Goal: Browse casually: Explore the website without a specific task or goal

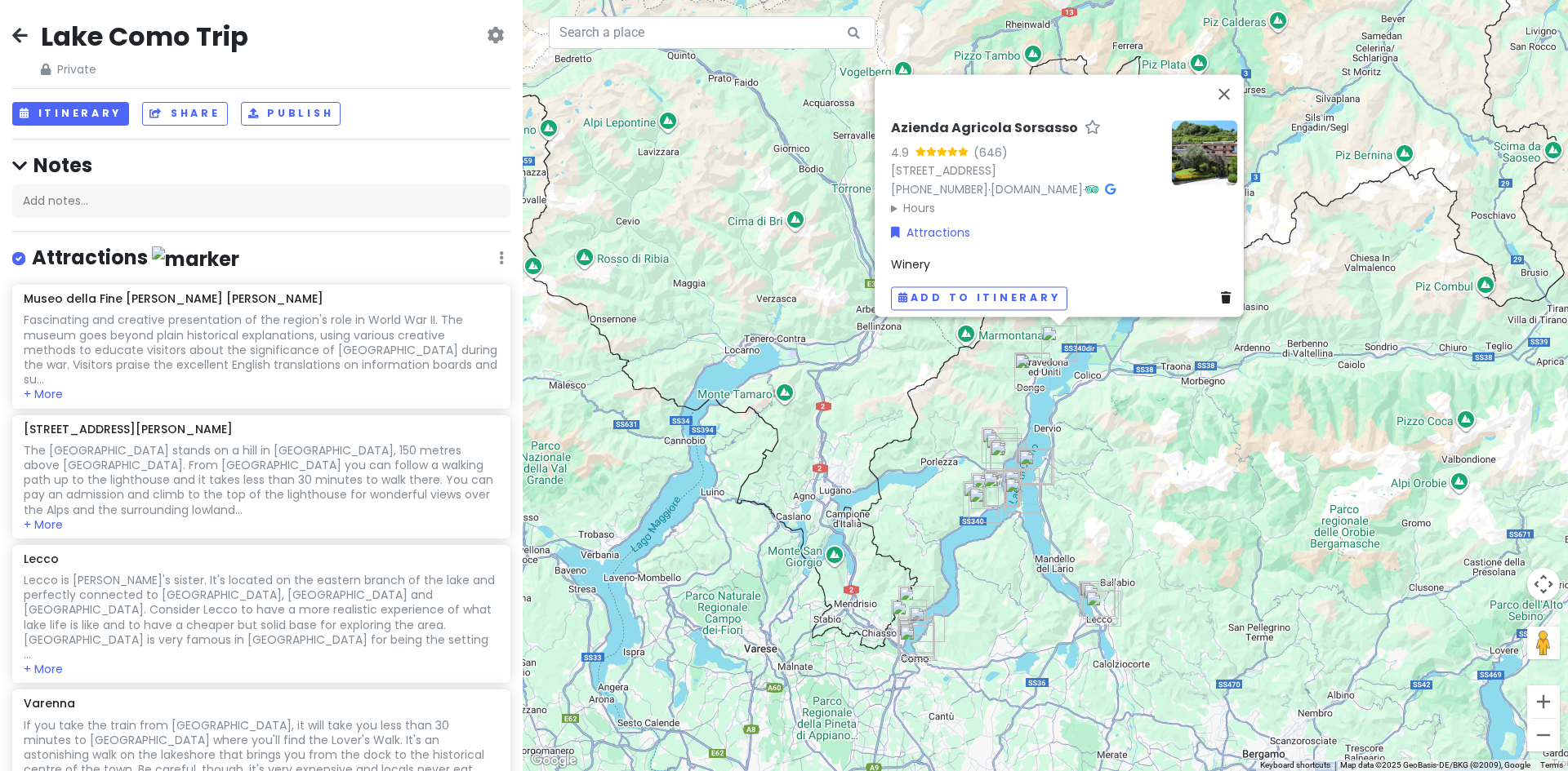
scroll to position [1418, 0]
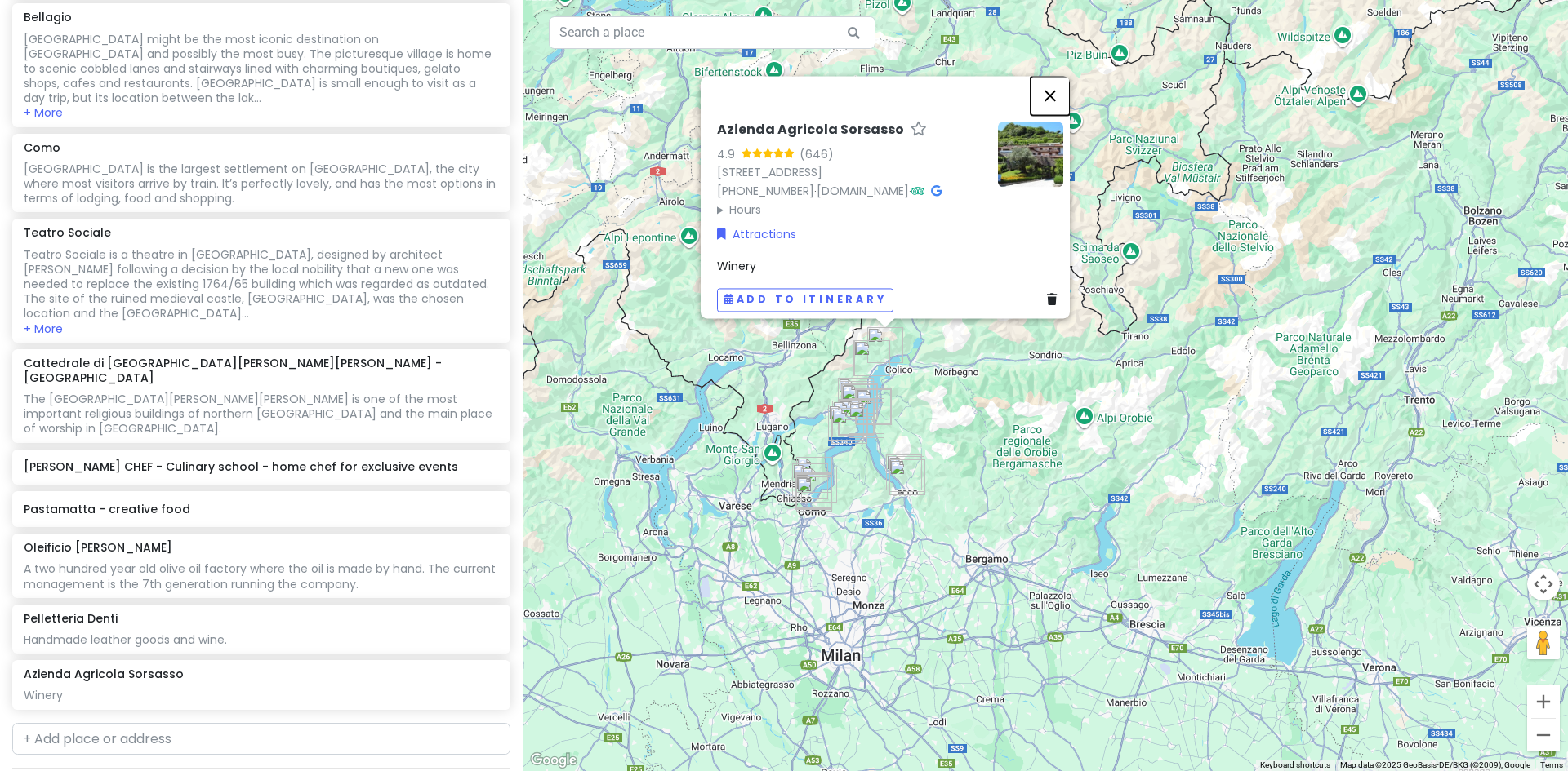
click at [1060, 86] on button "Close" at bounding box center [1050, 95] width 39 height 39
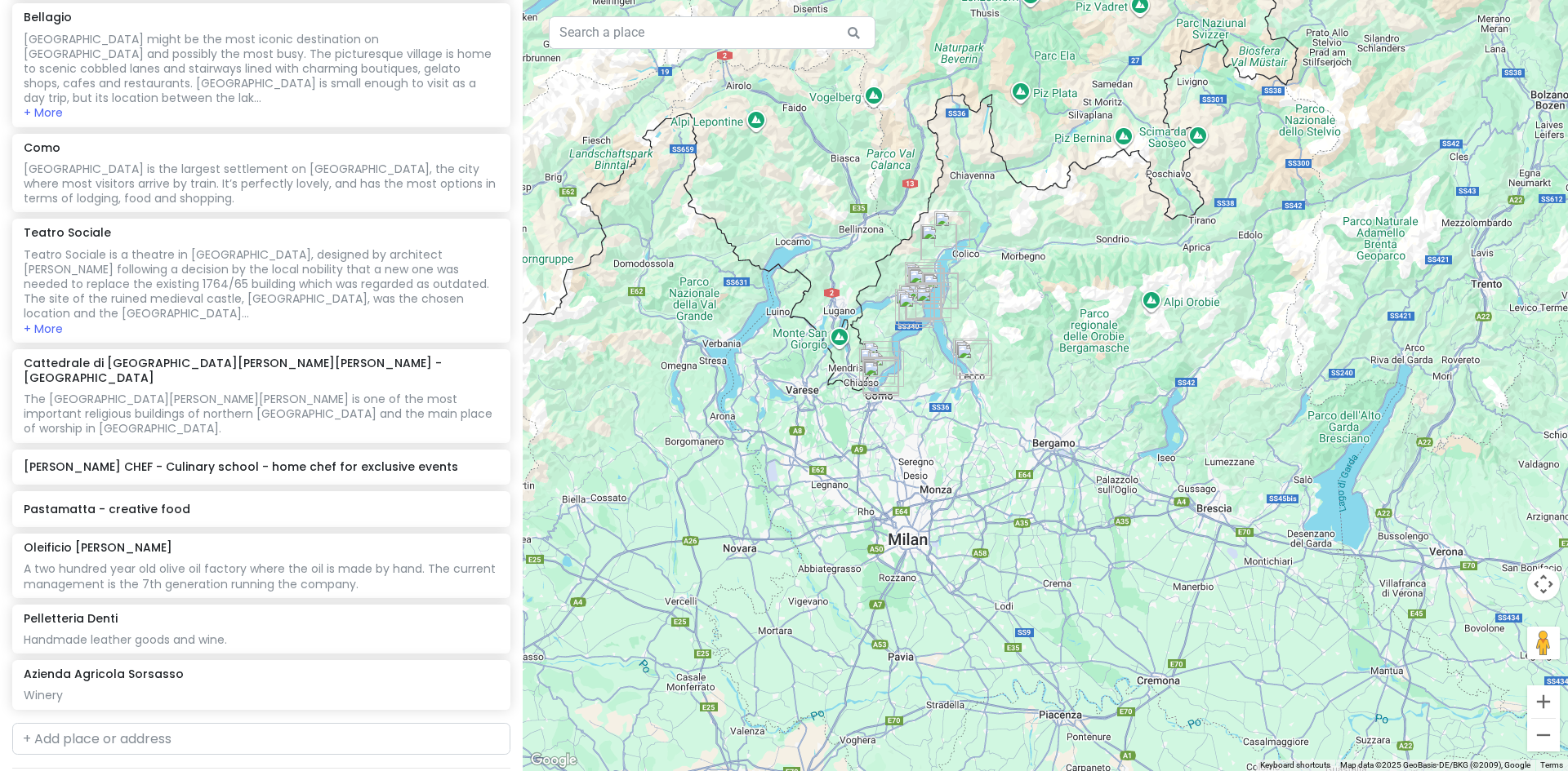
drag, startPoint x: 832, startPoint y: 337, endPoint x: 904, endPoint y: 219, distance: 138.2
click at [904, 219] on div at bounding box center [1045, 385] width 1045 height 771
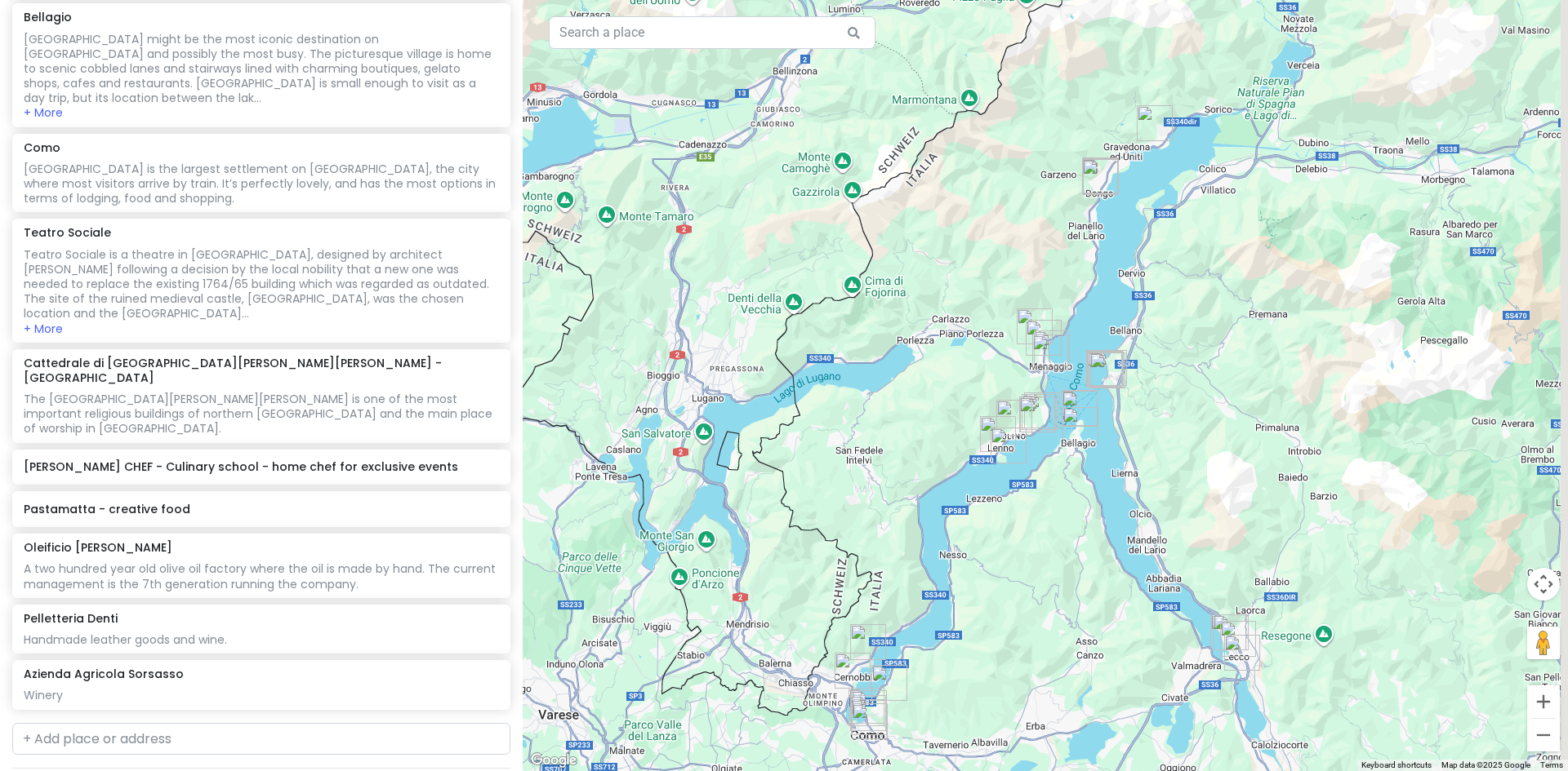
drag, startPoint x: 879, startPoint y: 196, endPoint x: 734, endPoint y: 305, distance: 181.4
click at [734, 305] on div at bounding box center [1045, 385] width 1045 height 771
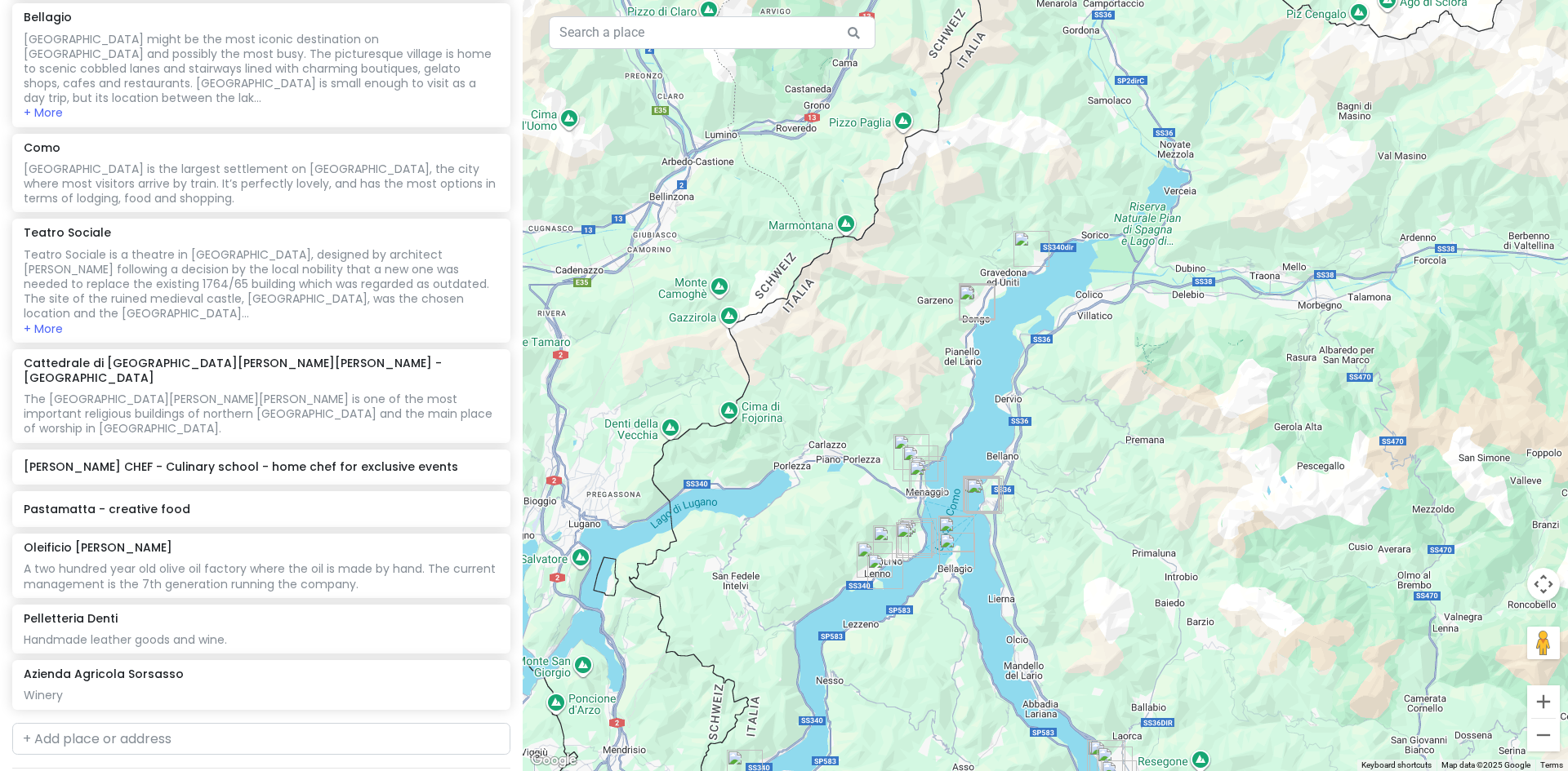
drag, startPoint x: 957, startPoint y: 200, endPoint x: 789, endPoint y: 334, distance: 214.9
click at [789, 334] on div at bounding box center [1045, 385] width 1045 height 771
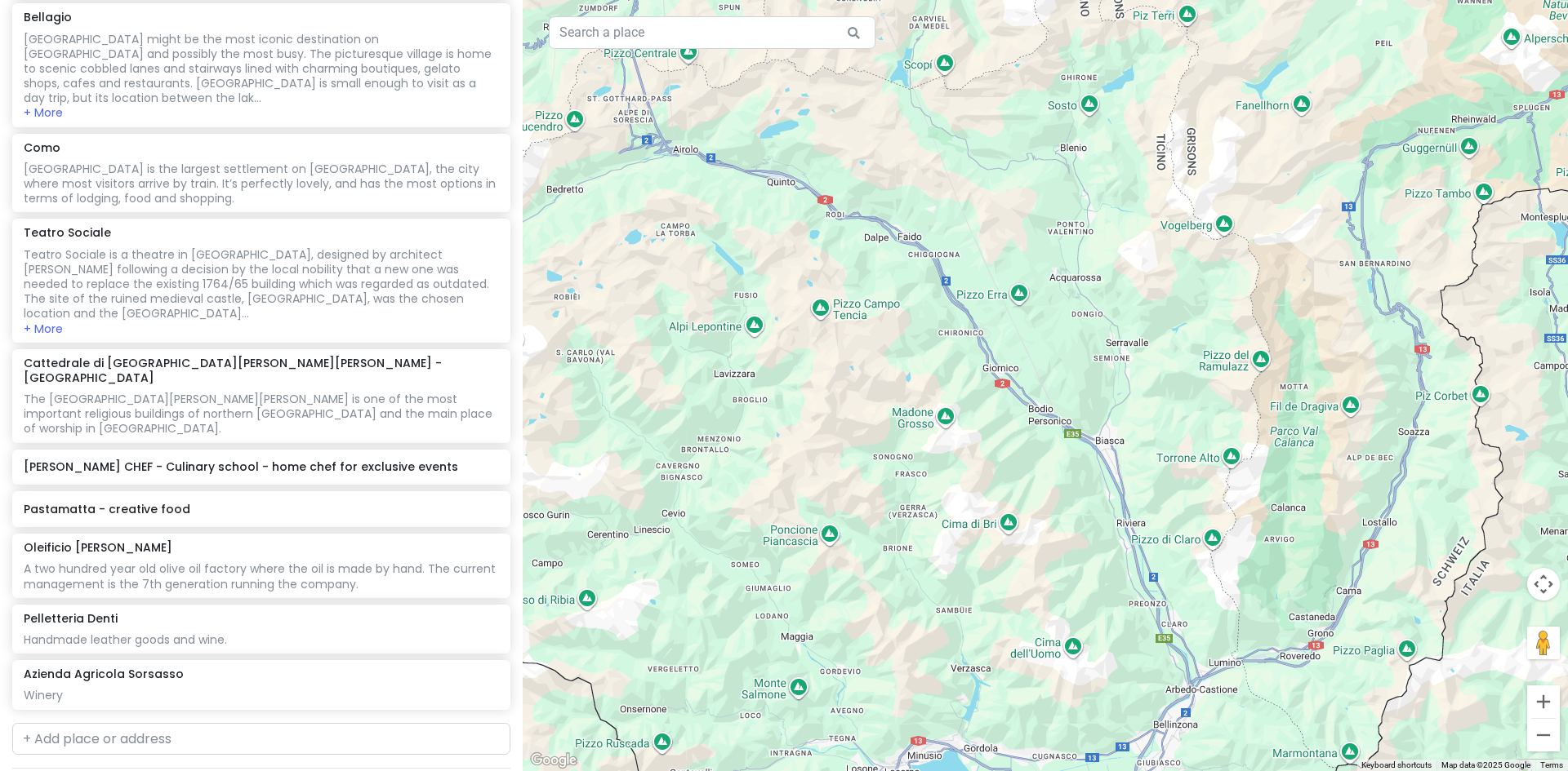
drag, startPoint x: 911, startPoint y: 205, endPoint x: 1532, endPoint y: 662, distance: 771.0
click at [1532, 662] on div at bounding box center [1045, 385] width 1045 height 771
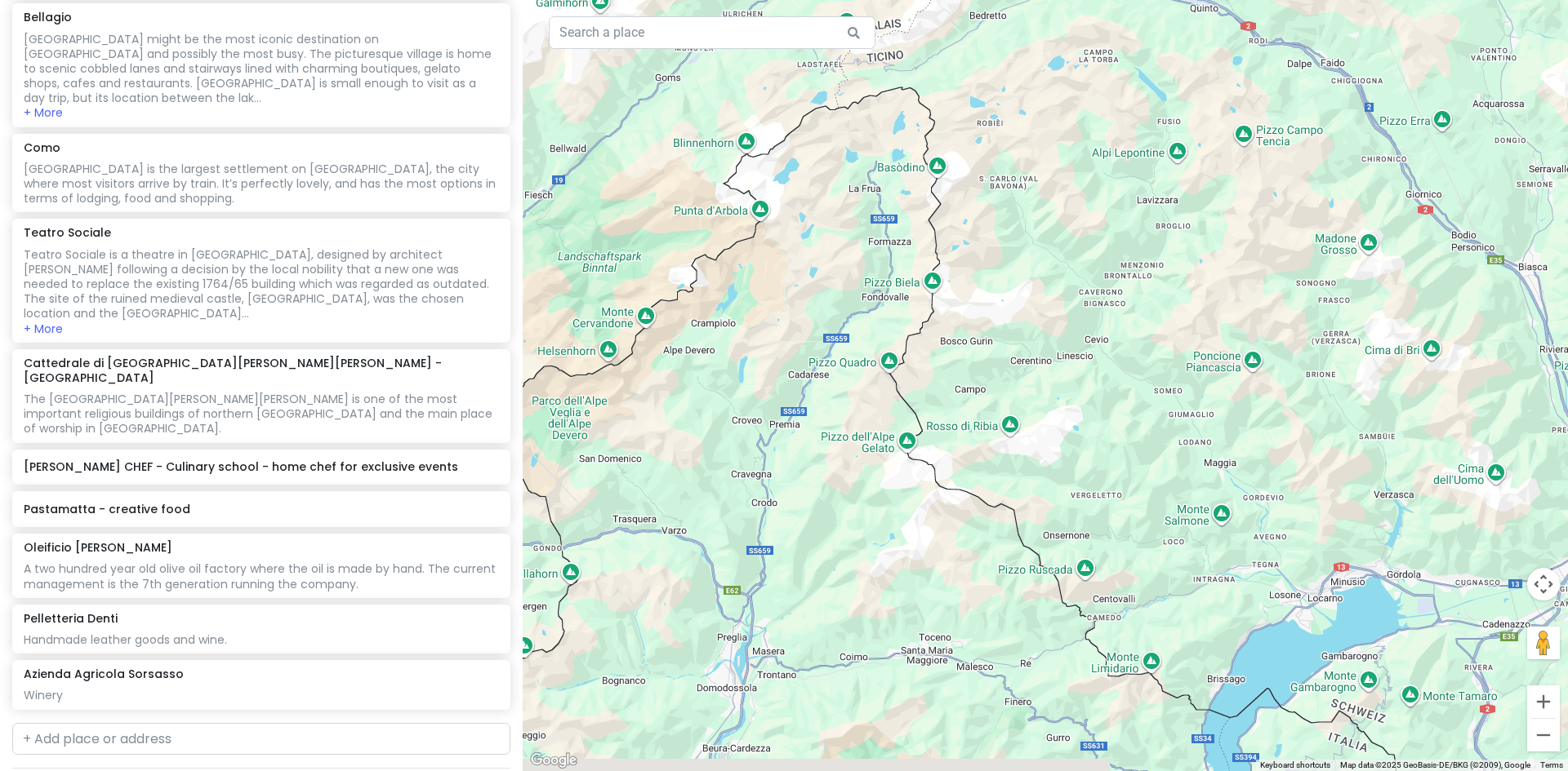
drag, startPoint x: 769, startPoint y: 373, endPoint x: 1116, endPoint y: 167, distance: 403.5
click at [1116, 167] on div at bounding box center [1045, 385] width 1045 height 771
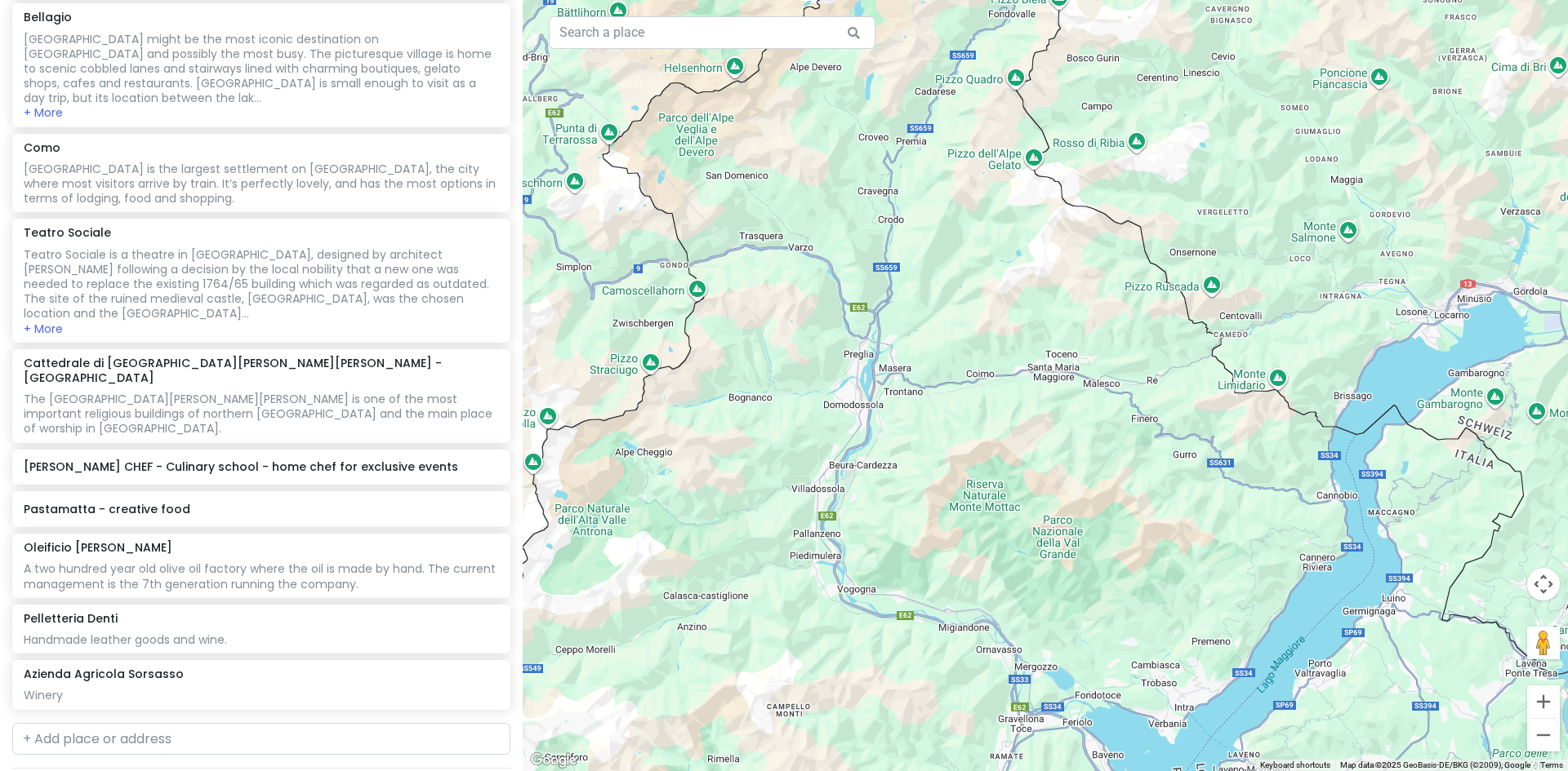
drag, startPoint x: 651, startPoint y: 487, endPoint x: 883, endPoint y: 256, distance: 327.4
click at [743, 222] on div at bounding box center [1045, 385] width 1045 height 771
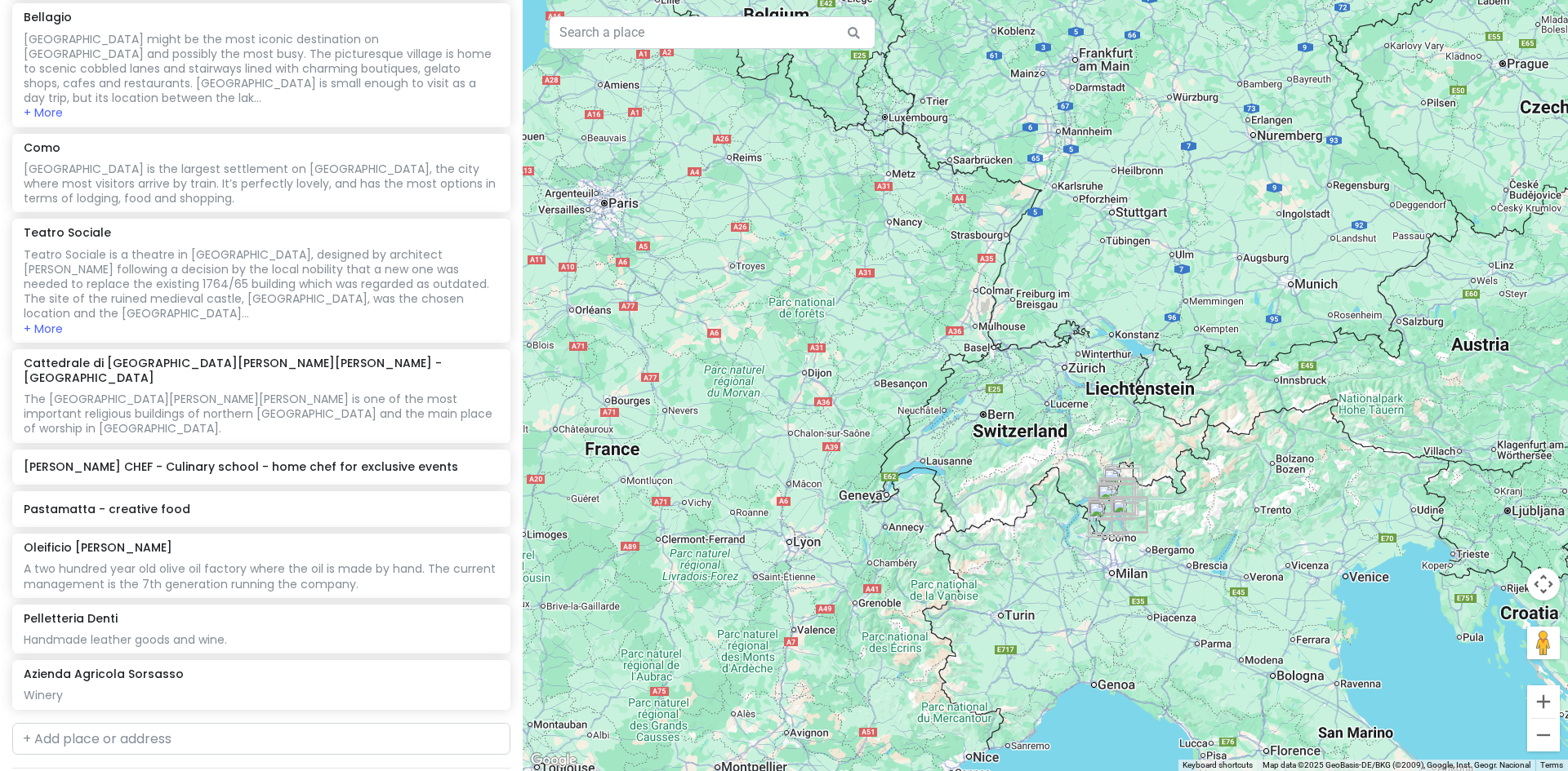
drag, startPoint x: 1295, startPoint y: 578, endPoint x: 1137, endPoint y: 575, distance: 158.0
click at [1274, 574] on div at bounding box center [1045, 385] width 1045 height 771
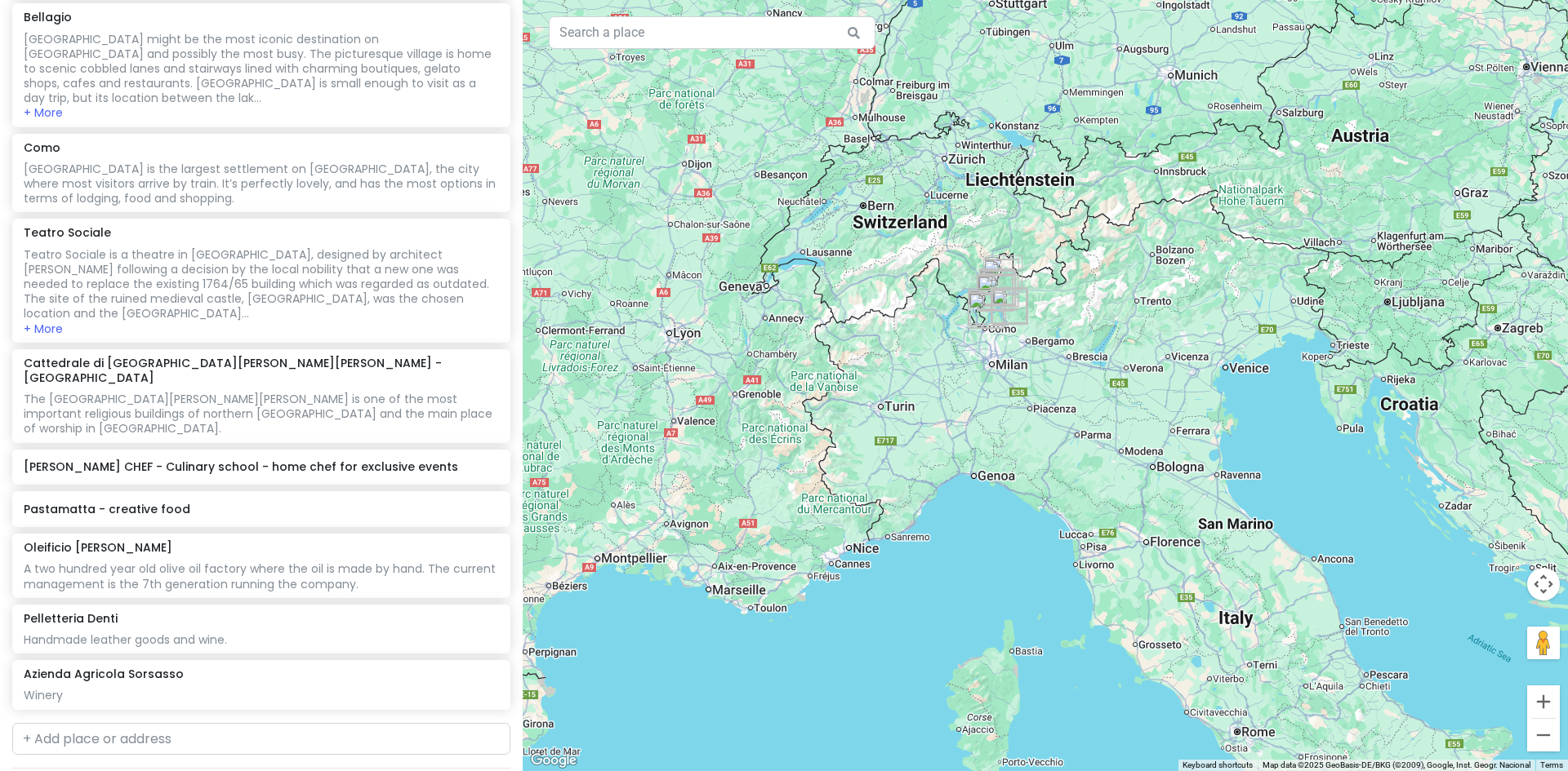
drag, startPoint x: 1239, startPoint y: 618, endPoint x: 1123, endPoint y: 406, distance: 241.7
click at [1123, 406] on div at bounding box center [1045, 385] width 1045 height 771
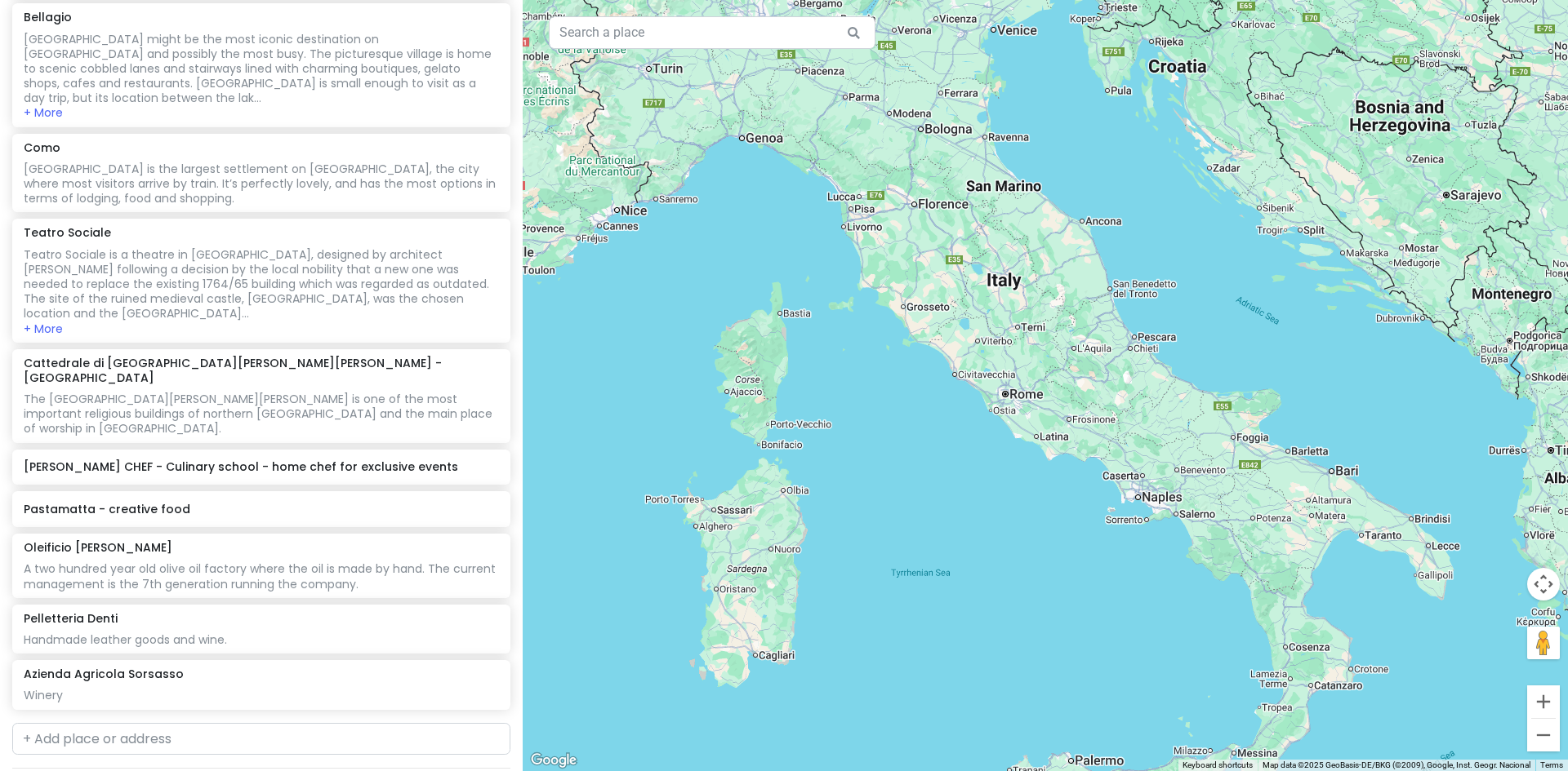
drag, startPoint x: 1129, startPoint y: 473, endPoint x: 908, endPoint y: 169, distance: 375.8
click at [909, 170] on div at bounding box center [1045, 385] width 1045 height 771
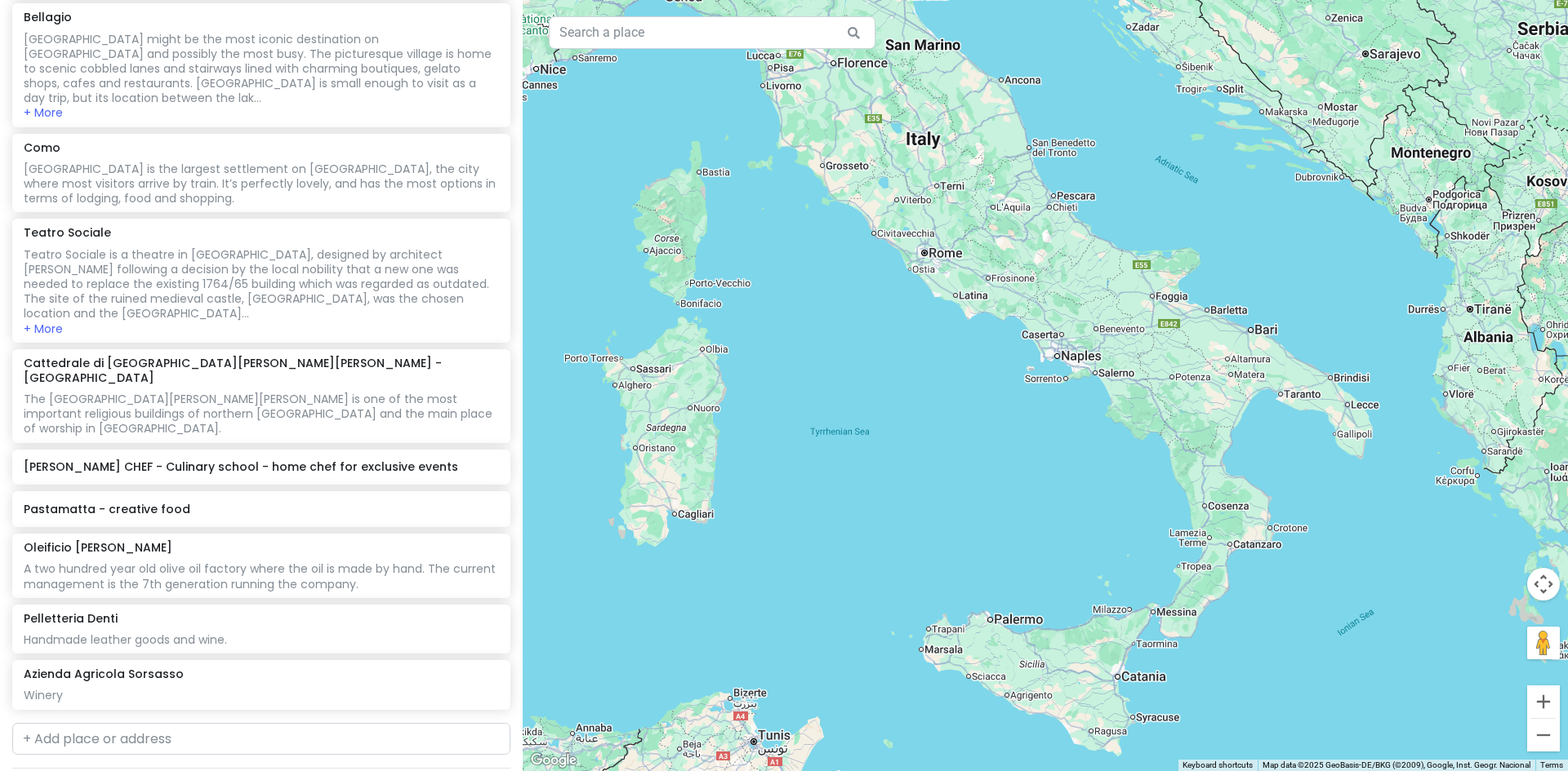
drag, startPoint x: 1291, startPoint y: 502, endPoint x: 1227, endPoint y: 388, distance: 130.7
click at [1227, 388] on div at bounding box center [1045, 385] width 1045 height 771
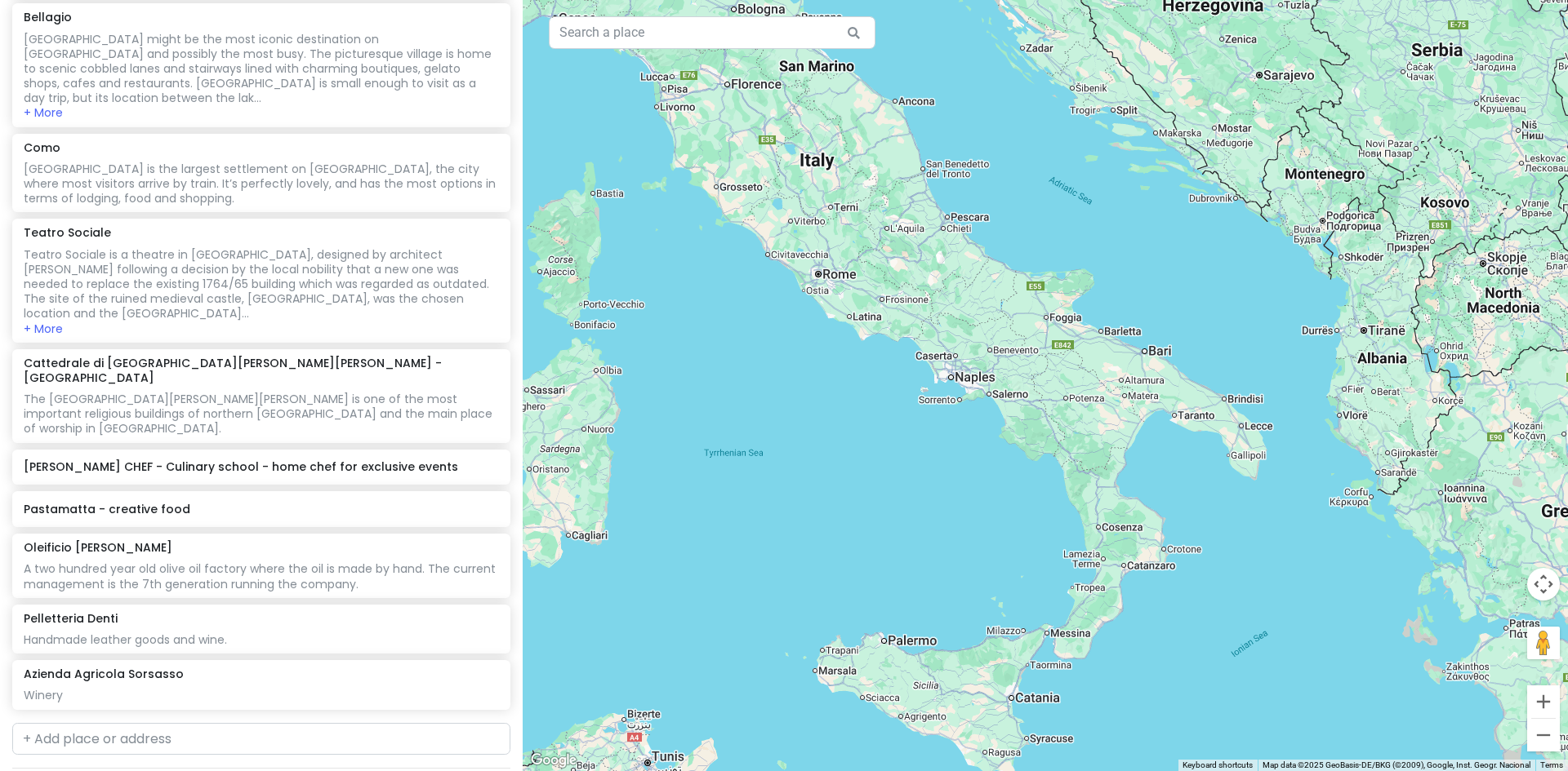
drag, startPoint x: 1019, startPoint y: 689, endPoint x: 914, endPoint y: 708, distance: 106.7
click at [914, 708] on div at bounding box center [1045, 385] width 1045 height 771
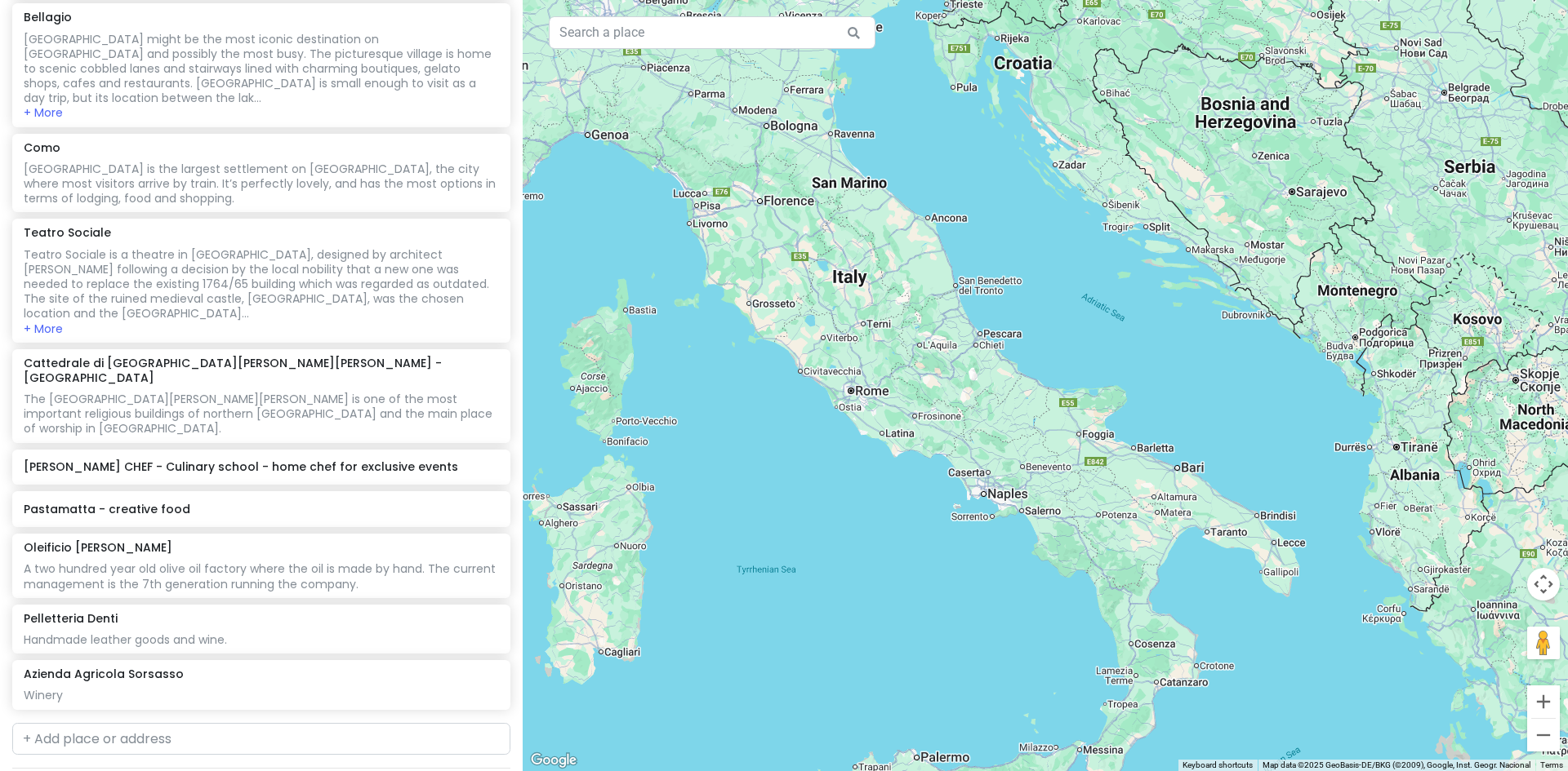
drag, startPoint x: 1087, startPoint y: 380, endPoint x: 1138, endPoint y: 538, distance: 166.0
click at [1138, 538] on div at bounding box center [1045, 385] width 1045 height 771
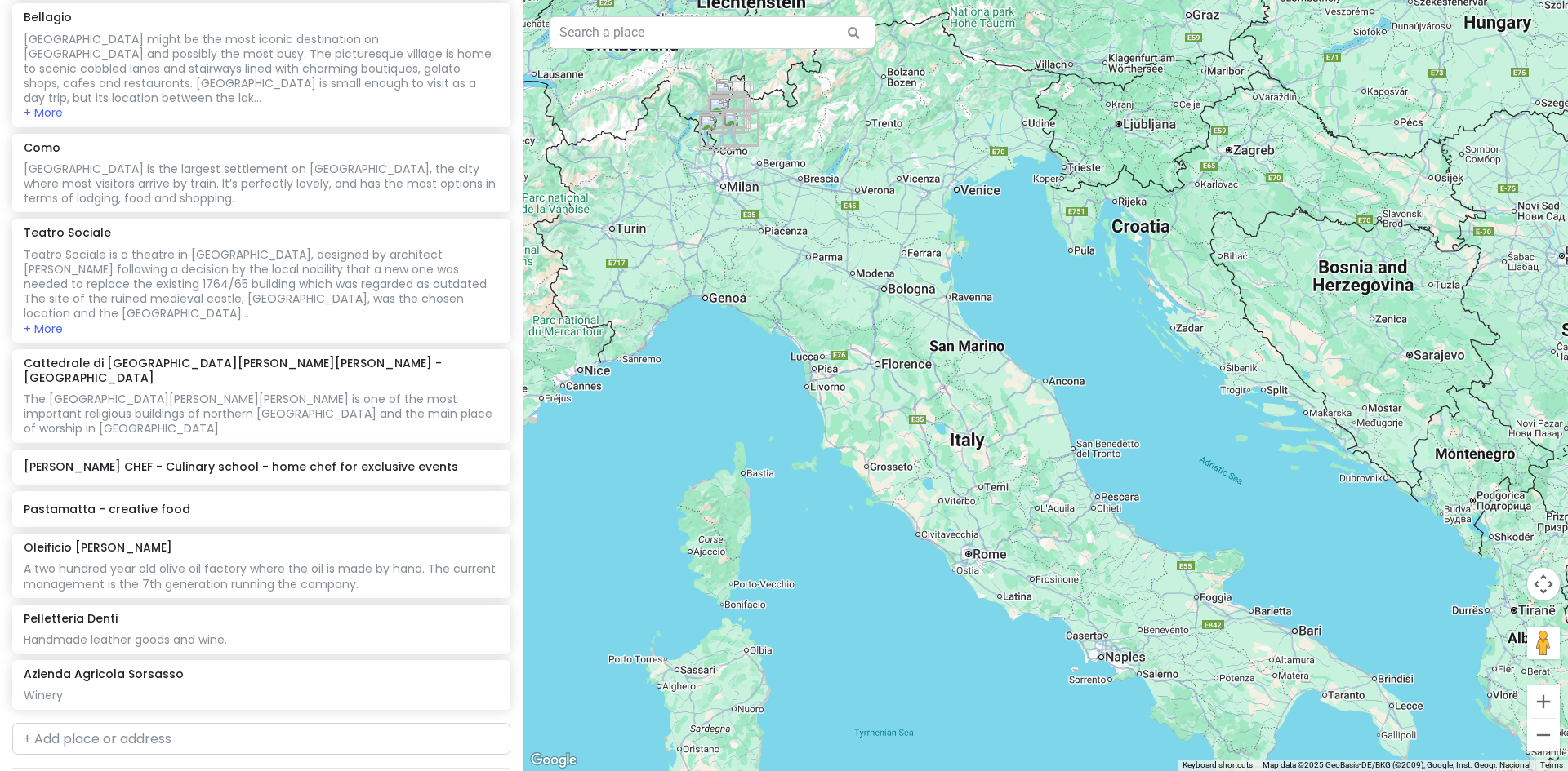
drag, startPoint x: 915, startPoint y: 437, endPoint x: 1002, endPoint y: 531, distance: 128.1
click at [1002, 531] on div at bounding box center [1045, 385] width 1045 height 771
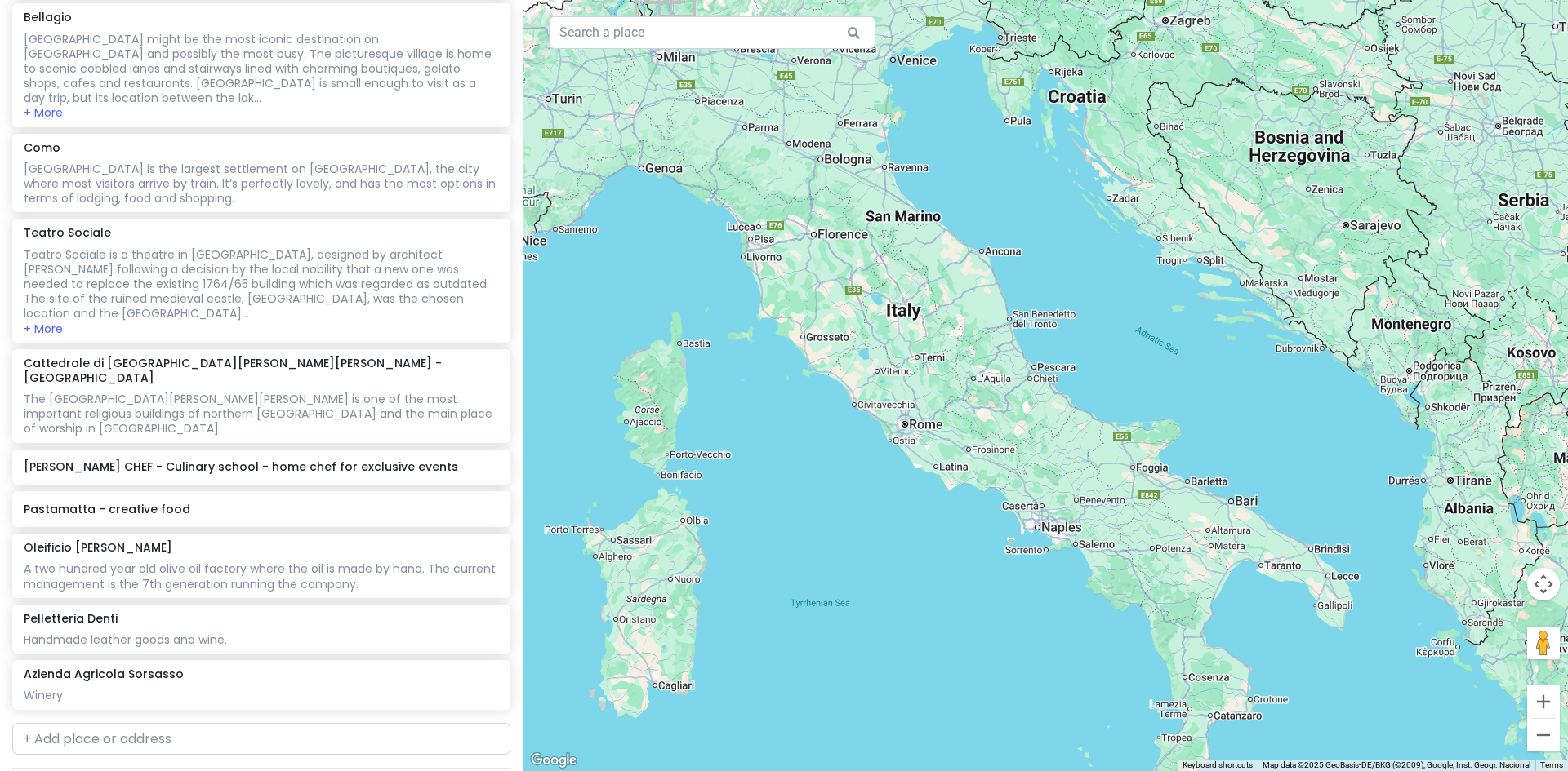
drag, startPoint x: 870, startPoint y: 426, endPoint x: 806, endPoint y: 293, distance: 147.6
click at [806, 293] on div at bounding box center [1045, 385] width 1045 height 771
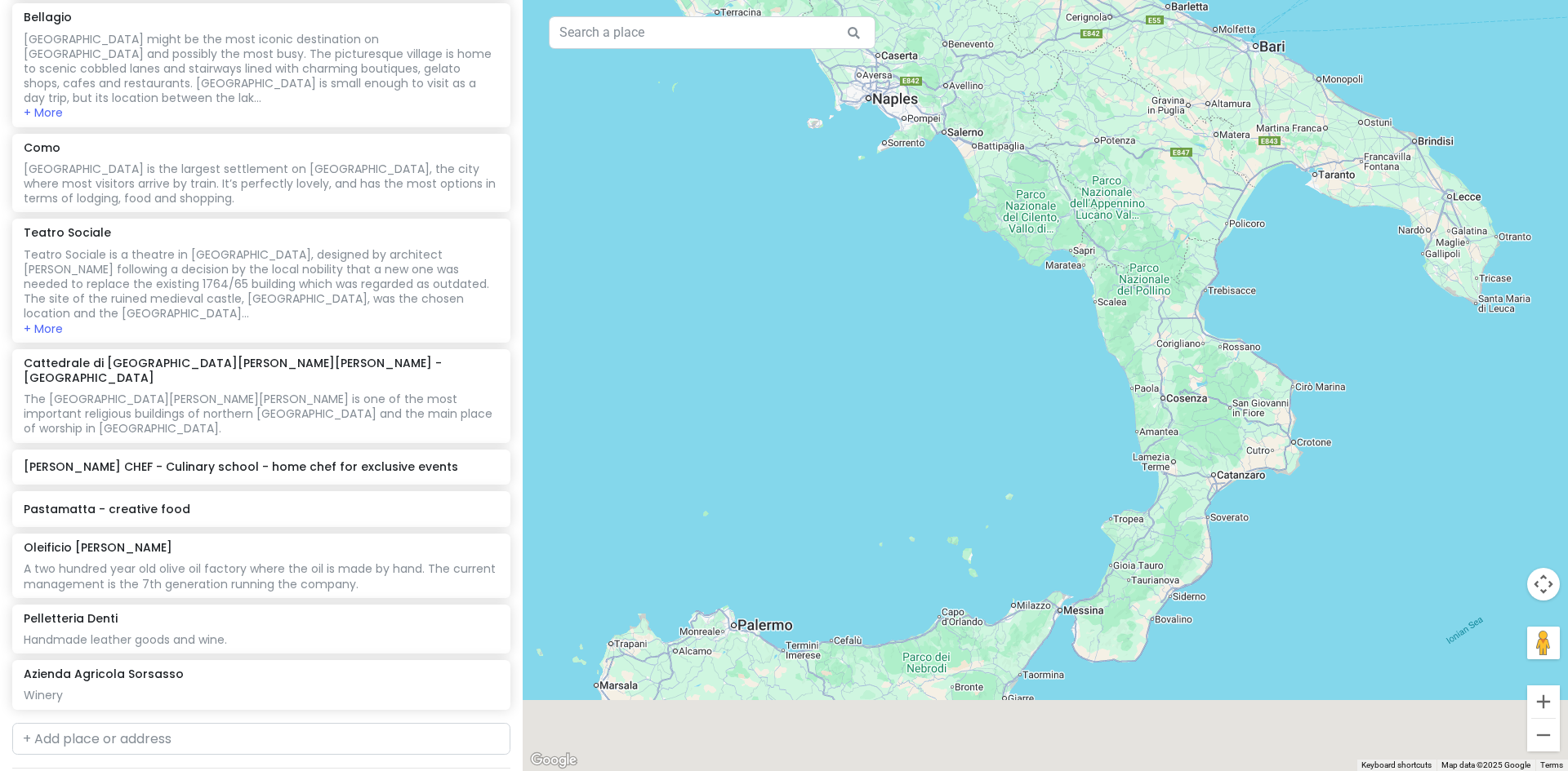
drag, startPoint x: 1274, startPoint y: 564, endPoint x: 1139, endPoint y: 189, distance: 398.6
click at [1142, 190] on div at bounding box center [1045, 385] width 1045 height 771
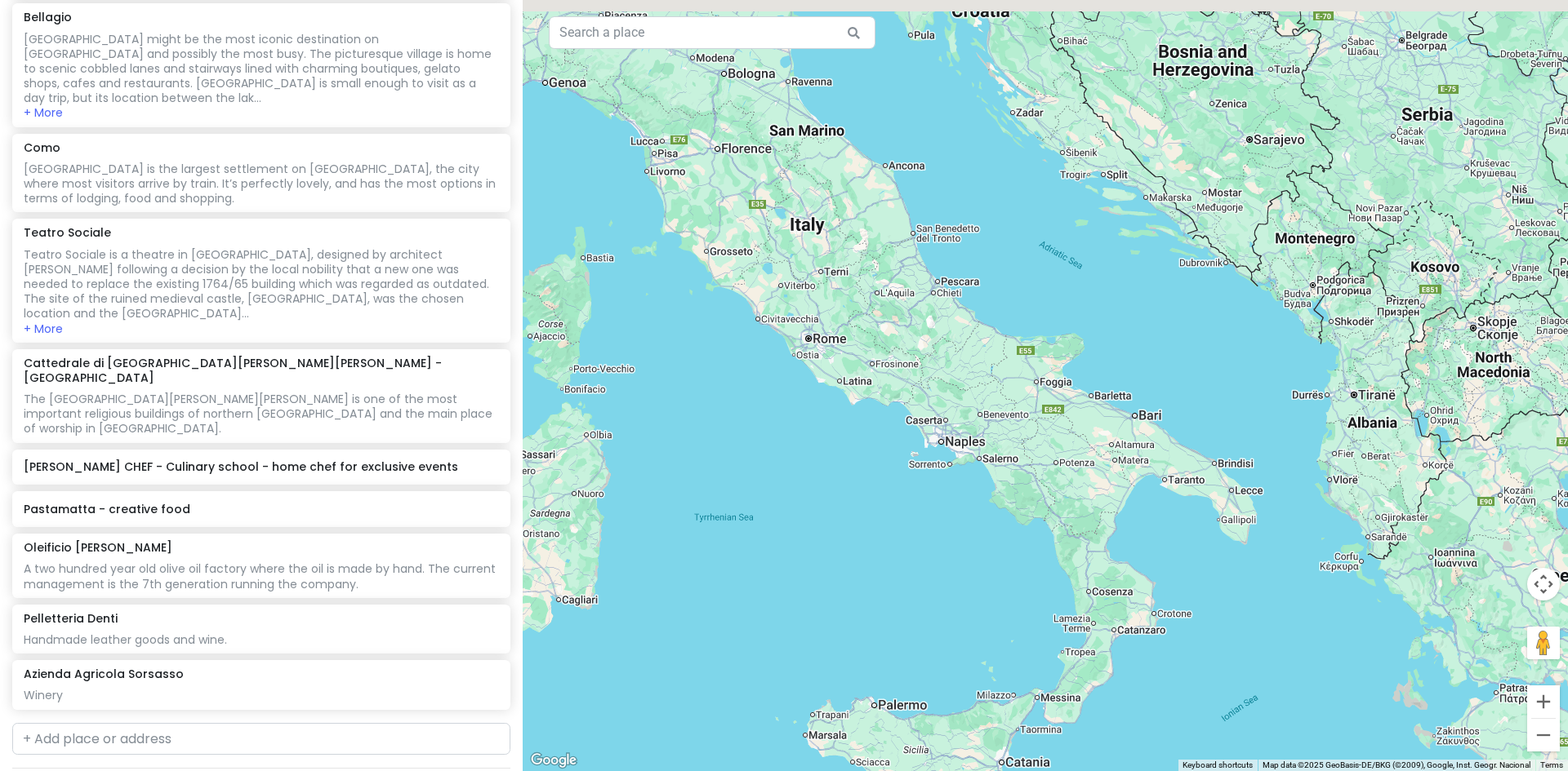
drag, startPoint x: 1044, startPoint y: 227, endPoint x: 1088, endPoint y: 476, distance: 252.9
click at [1088, 476] on div at bounding box center [1045, 385] width 1045 height 771
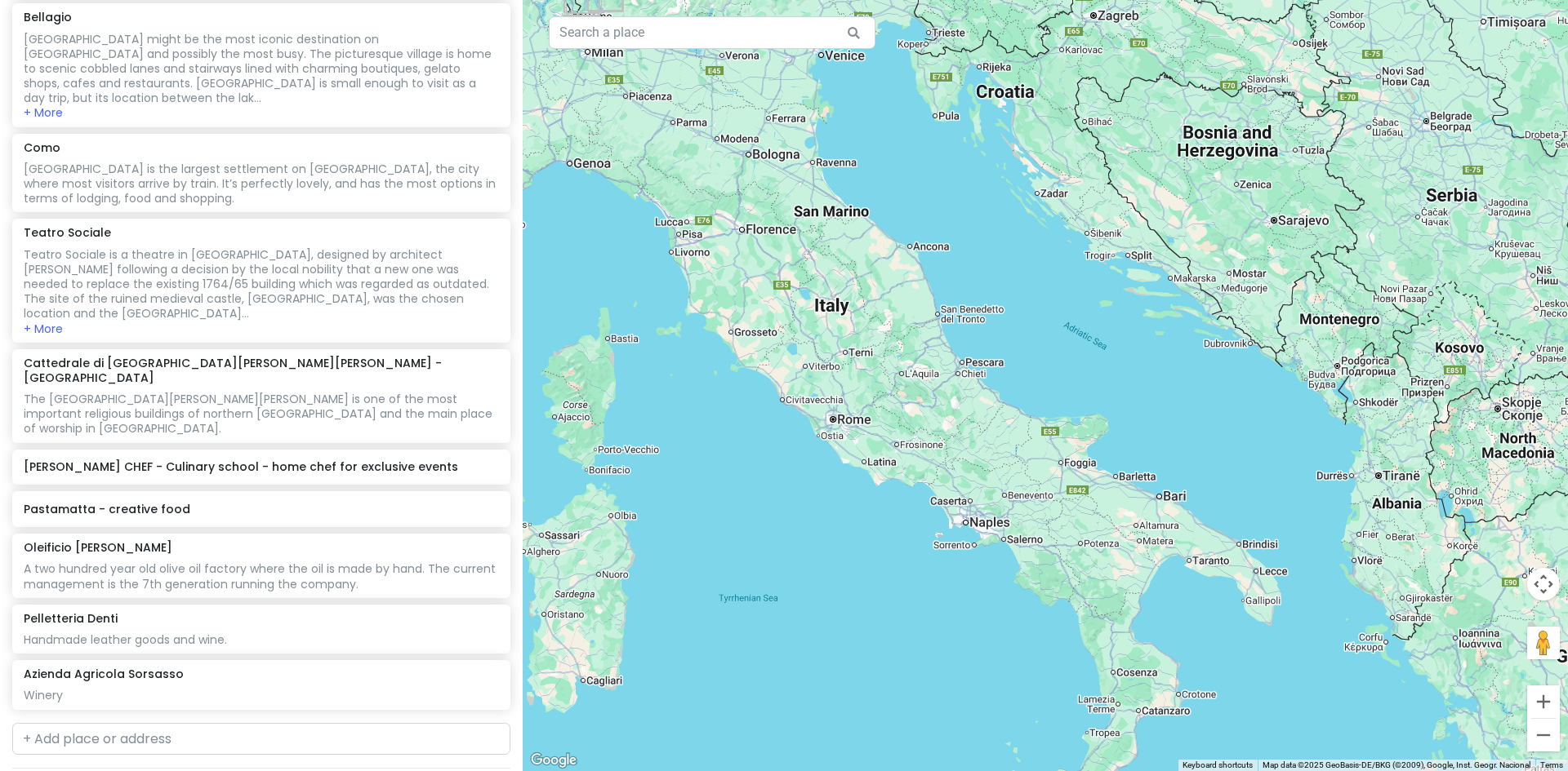
drag, startPoint x: 952, startPoint y: 437, endPoint x: 971, endPoint y: 496, distance: 62.0
click at [971, 496] on div at bounding box center [1045, 385] width 1045 height 771
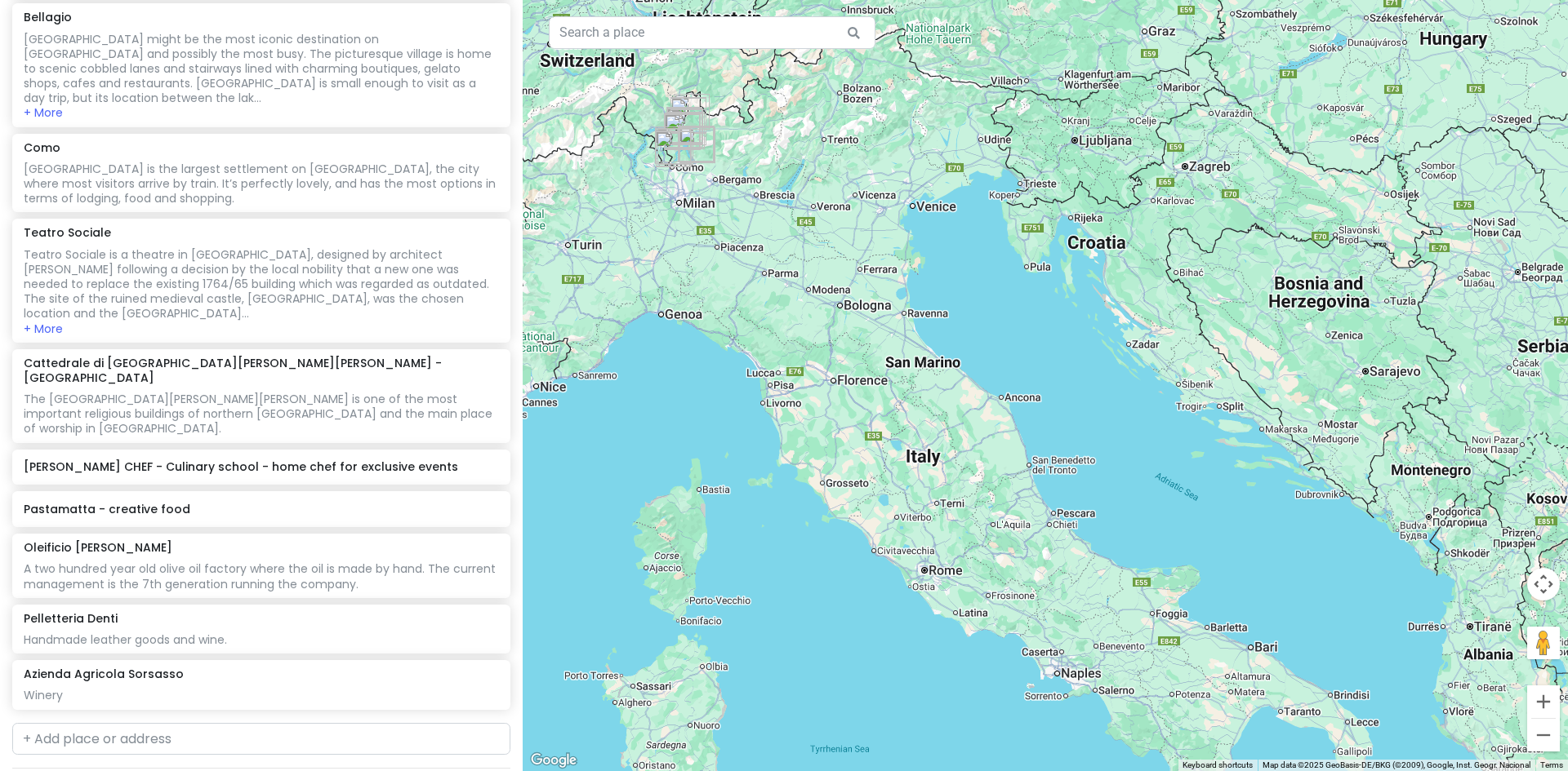
drag, startPoint x: 934, startPoint y: 419, endPoint x: 1028, endPoint y: 573, distance: 180.4
click at [1028, 573] on div at bounding box center [1045, 385] width 1045 height 771
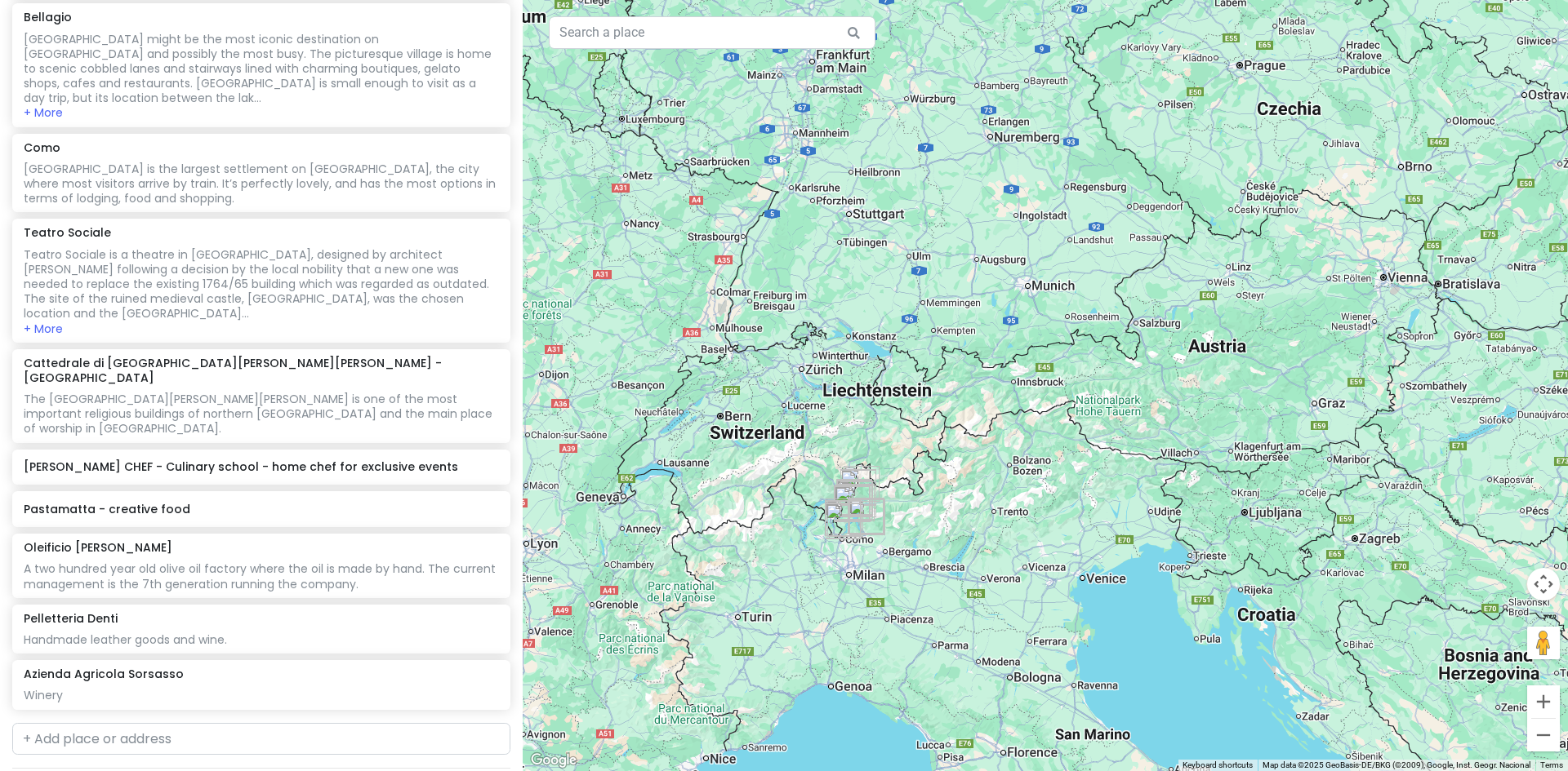
drag, startPoint x: 668, startPoint y: 227, endPoint x: 936, endPoint y: 669, distance: 516.9
click at [936, 670] on div at bounding box center [1045, 385] width 1045 height 771
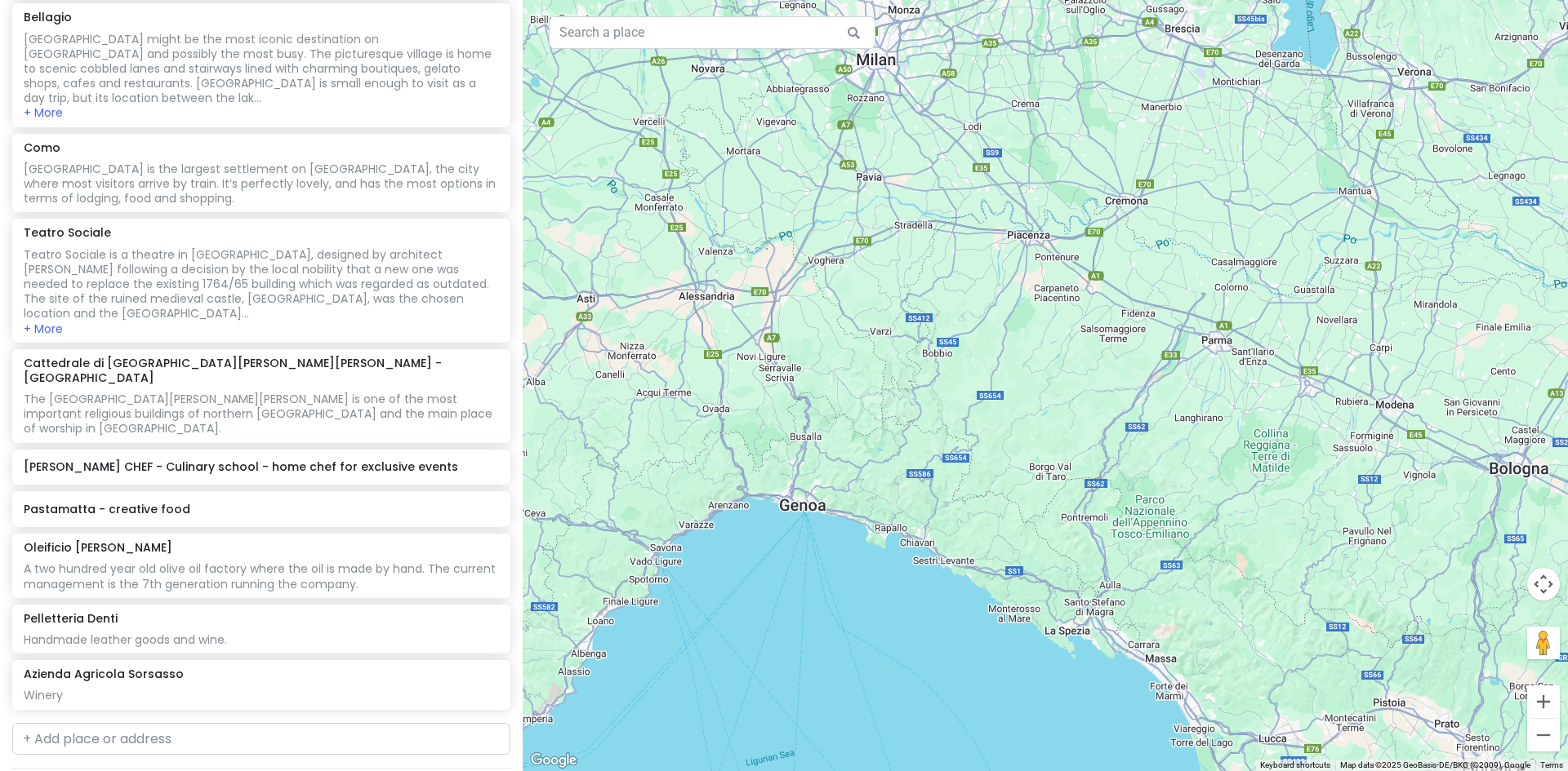
drag, startPoint x: 931, startPoint y: 617, endPoint x: 935, endPoint y: 240, distance: 377.0
click at [935, 240] on div at bounding box center [1045, 385] width 1045 height 771
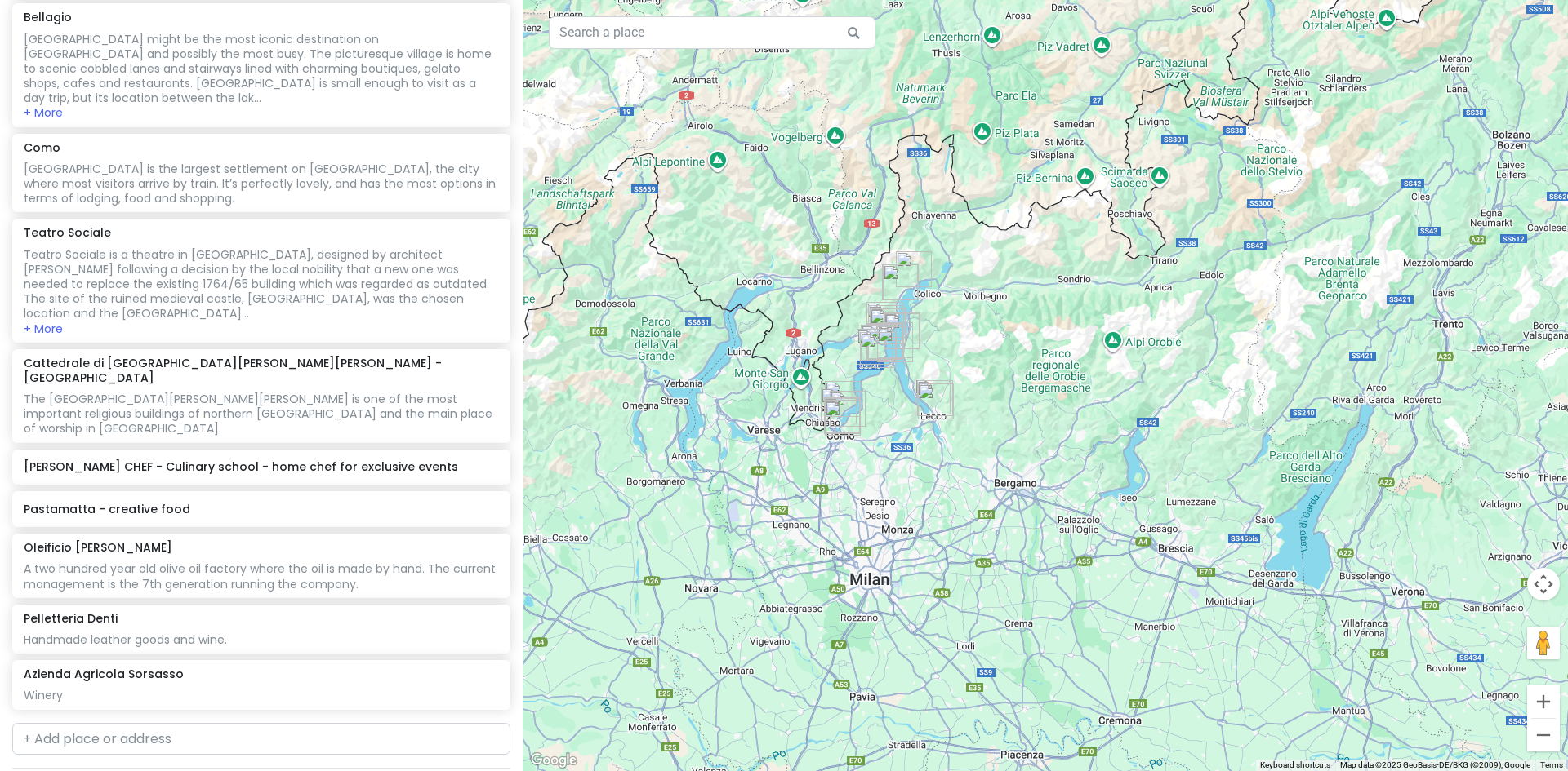
drag, startPoint x: 965, startPoint y: 237, endPoint x: 987, endPoint y: 401, distance: 165.5
click at [987, 396] on div at bounding box center [1045, 385] width 1045 height 771
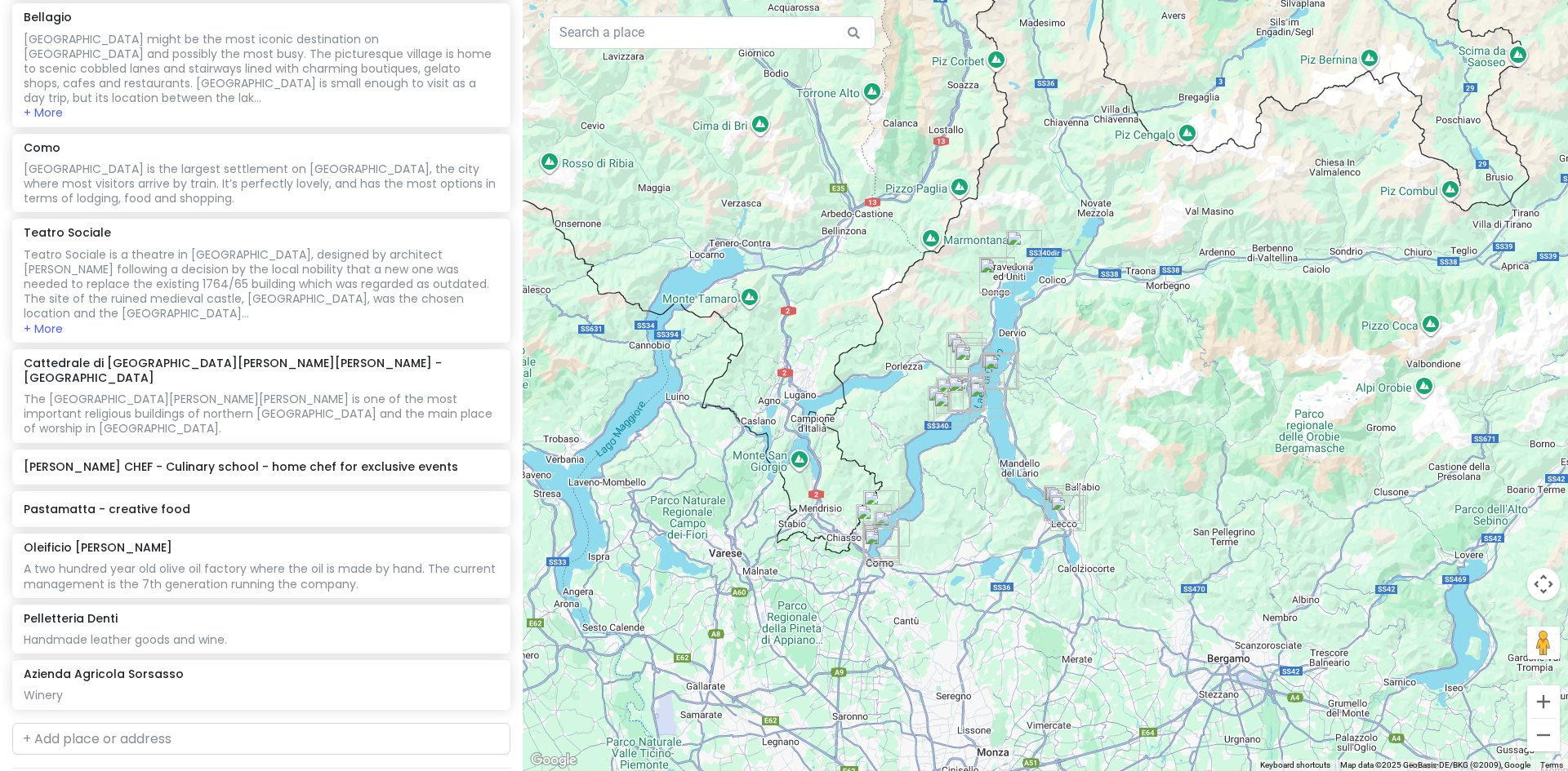
drag, startPoint x: 842, startPoint y: 379, endPoint x: 947, endPoint y: 526, distance: 180.6
click at [947, 526] on div at bounding box center [1045, 385] width 1045 height 771
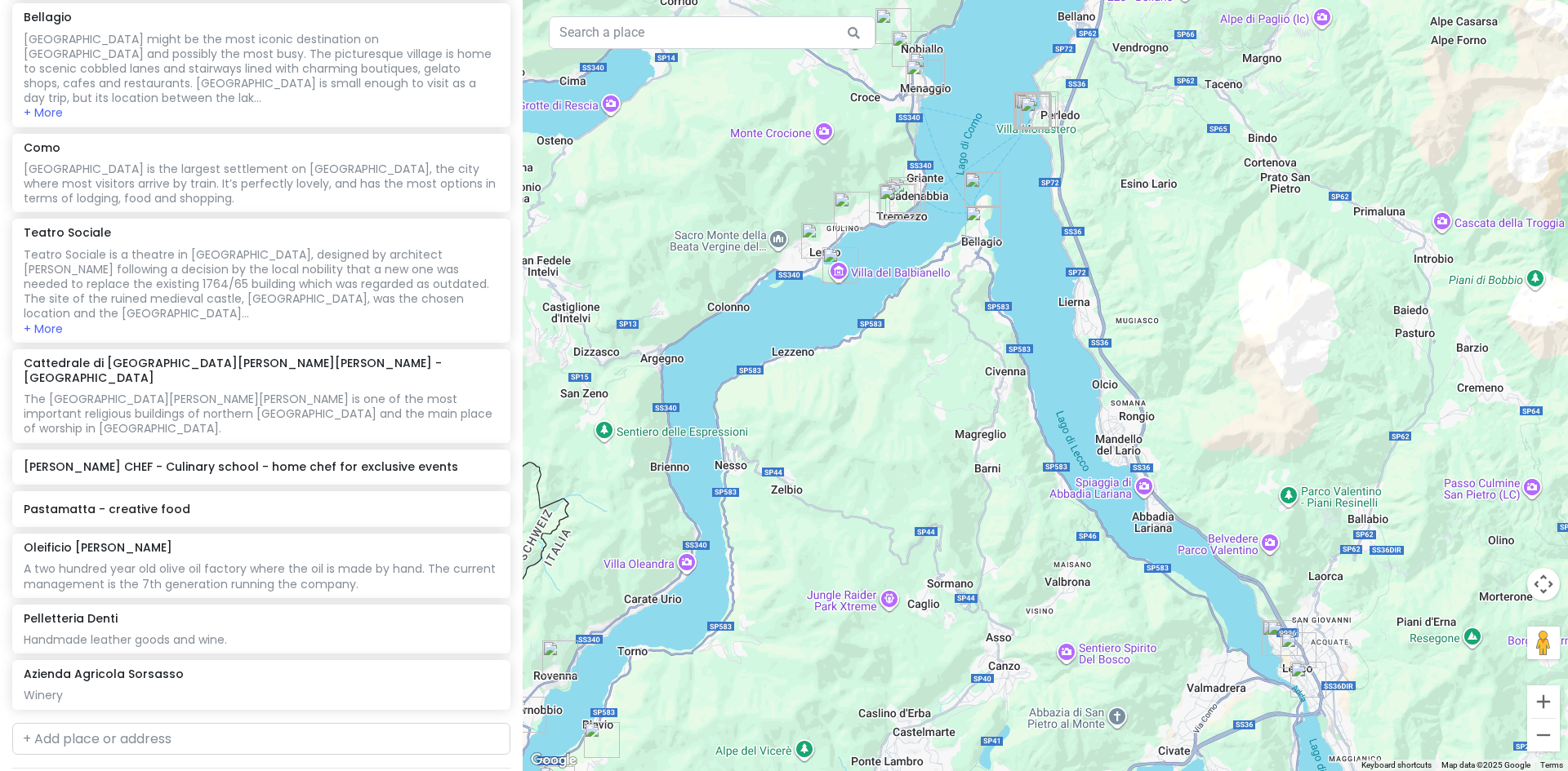
drag, startPoint x: 1230, startPoint y: 506, endPoint x: 849, endPoint y: 503, distance: 381.0
click at [849, 515] on div at bounding box center [1045, 385] width 1045 height 771
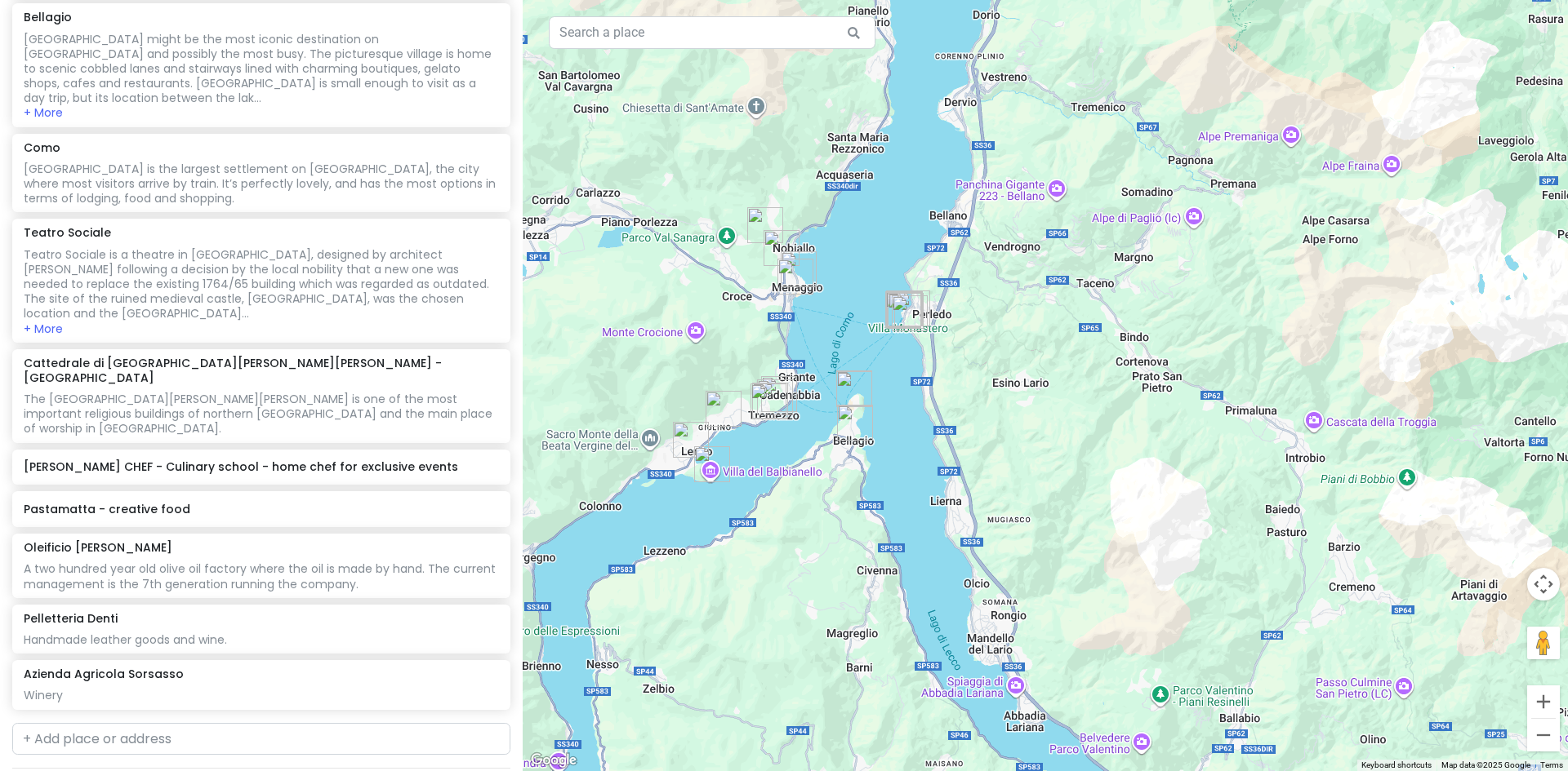
drag, startPoint x: 969, startPoint y: 396, endPoint x: 835, endPoint y: 609, distance: 251.6
click at [835, 609] on div at bounding box center [1045, 385] width 1045 height 771
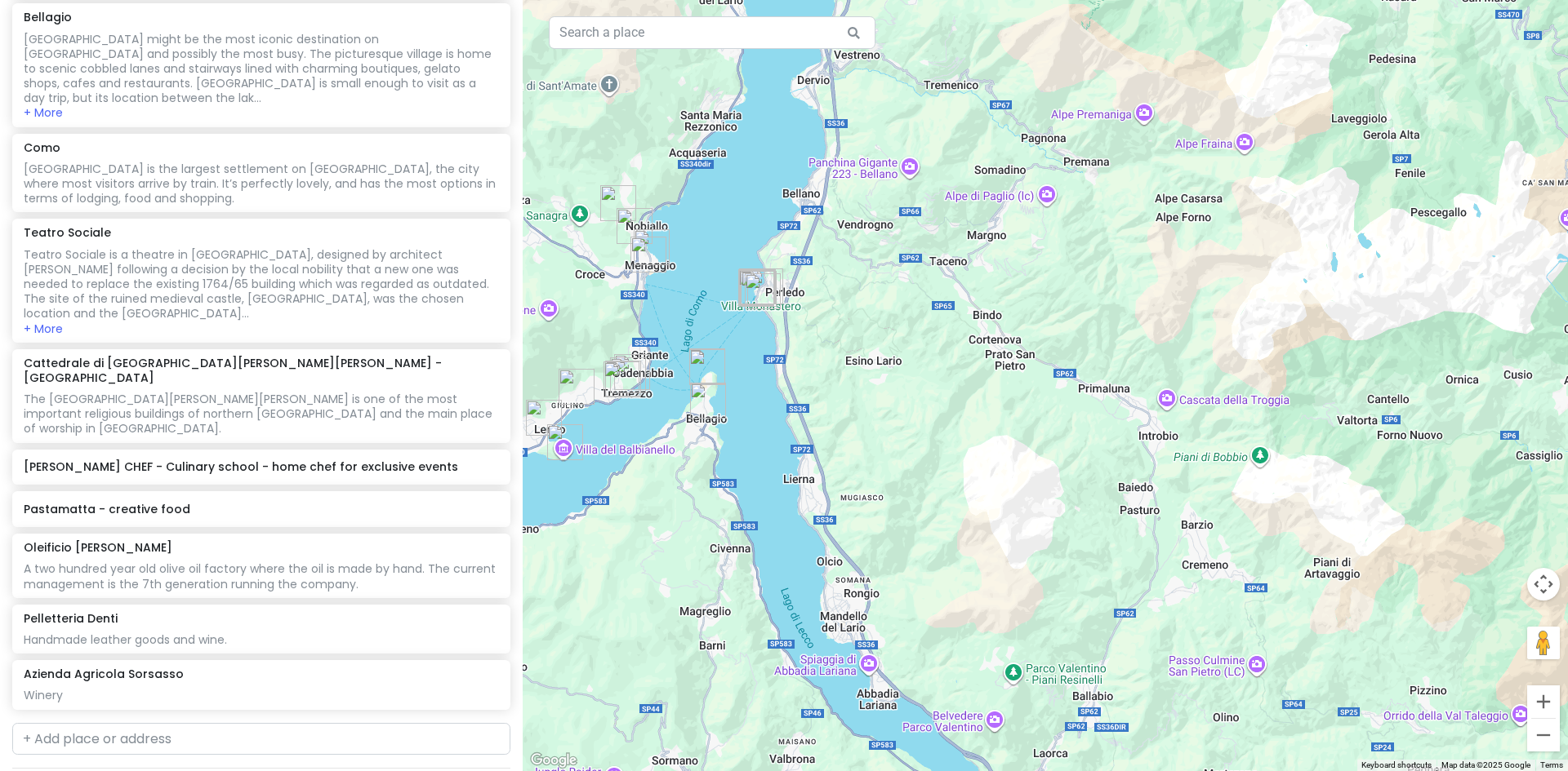
drag, startPoint x: 807, startPoint y: 576, endPoint x: 650, endPoint y: 490, distance: 179.0
click at [650, 490] on div at bounding box center [1045, 385] width 1045 height 771
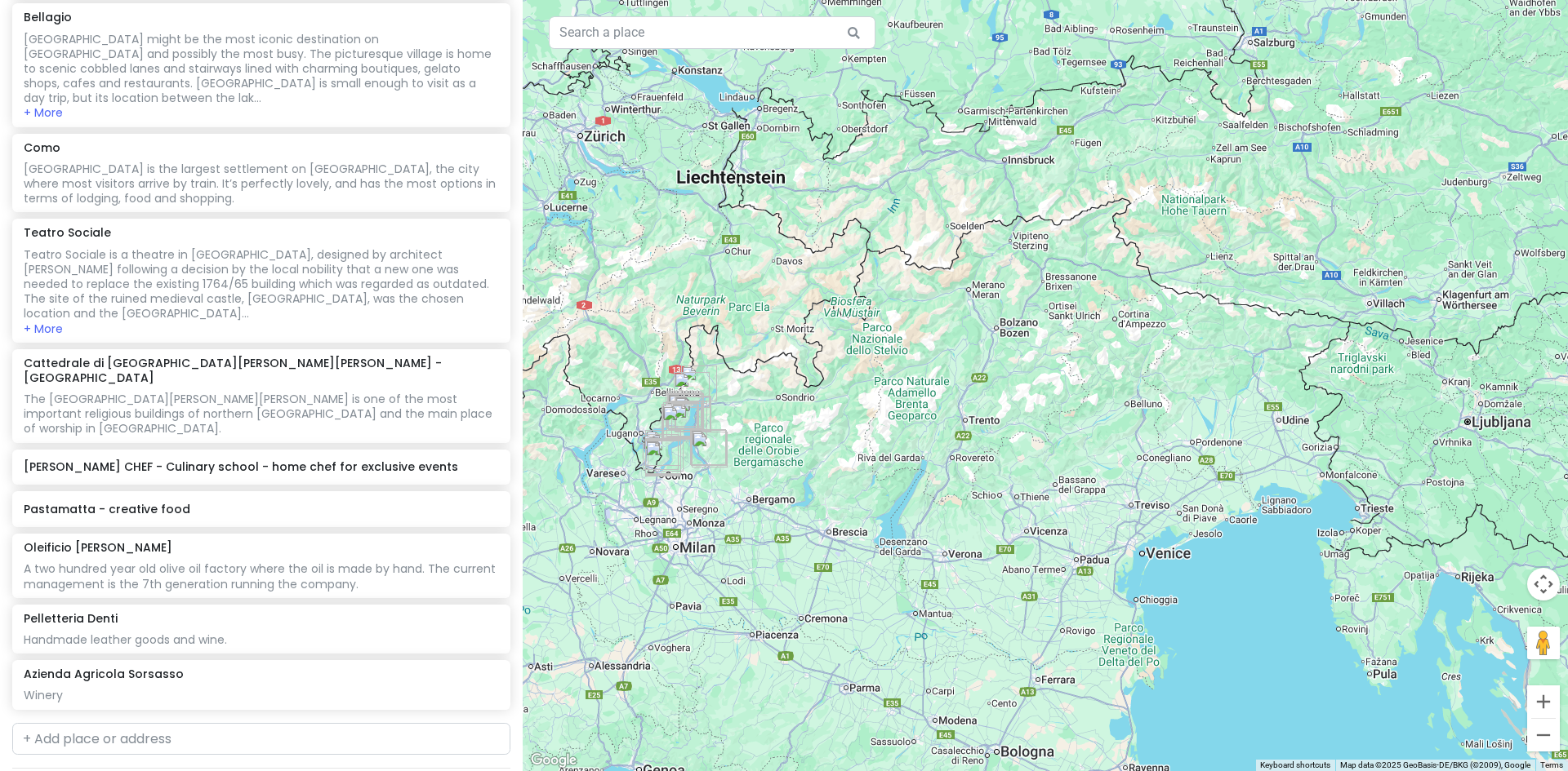
drag, startPoint x: 1290, startPoint y: 656, endPoint x: 1099, endPoint y: 617, distance: 194.9
click at [1099, 617] on div at bounding box center [1045, 385] width 1045 height 771
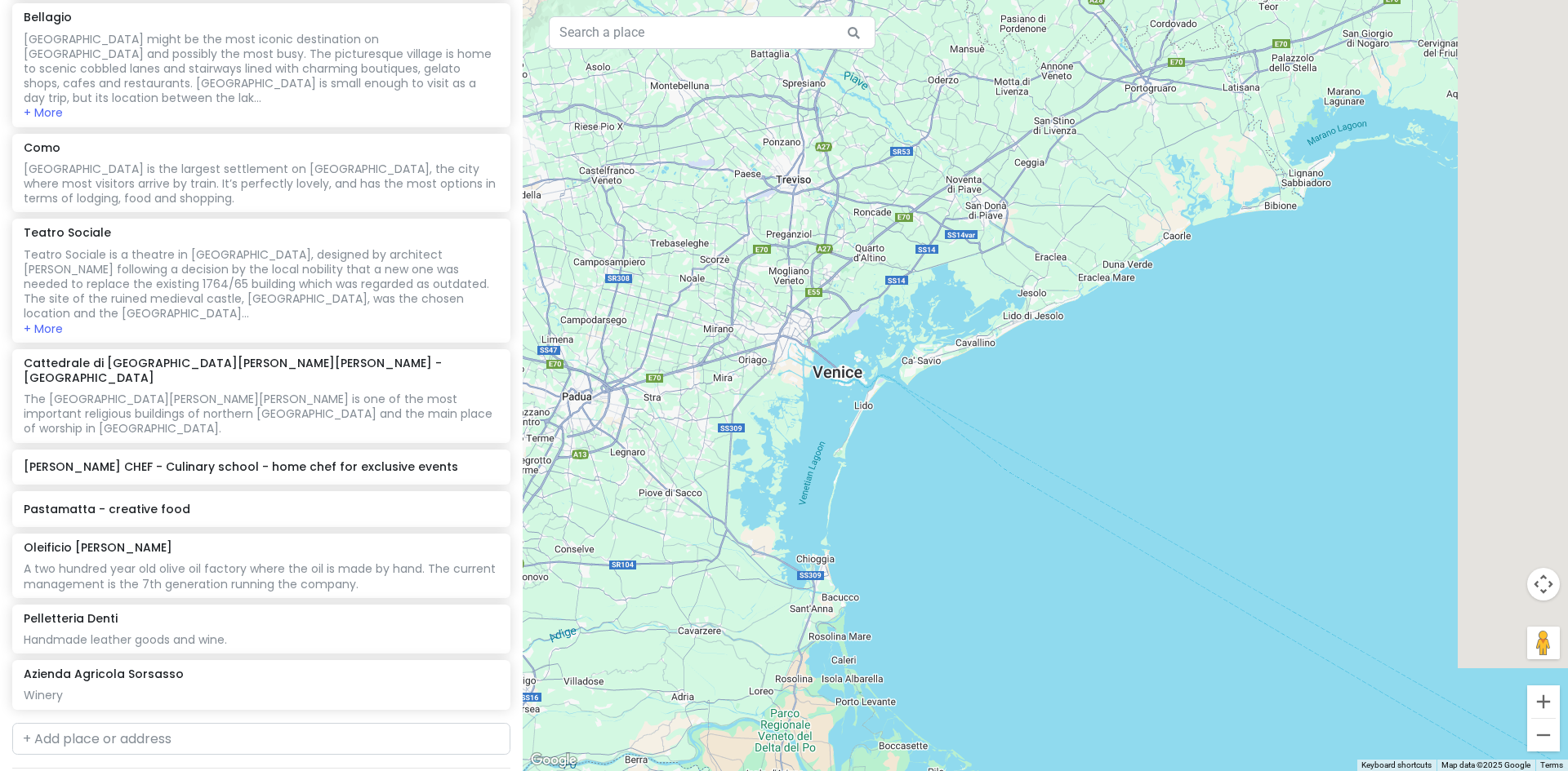
drag, startPoint x: 1431, startPoint y: 517, endPoint x: 1117, endPoint y: 525, distance: 314.1
click at [1117, 525] on div at bounding box center [1045, 385] width 1045 height 771
